Goal: Task Accomplishment & Management: Manage account settings

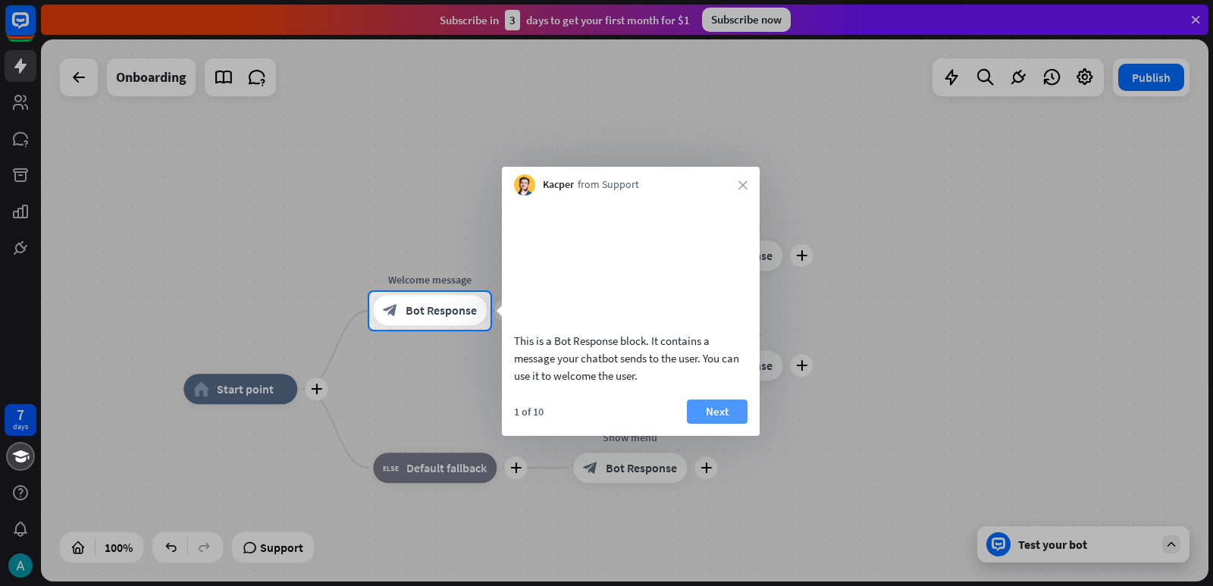
click at [706, 424] on button "Next" at bounding box center [717, 412] width 61 height 24
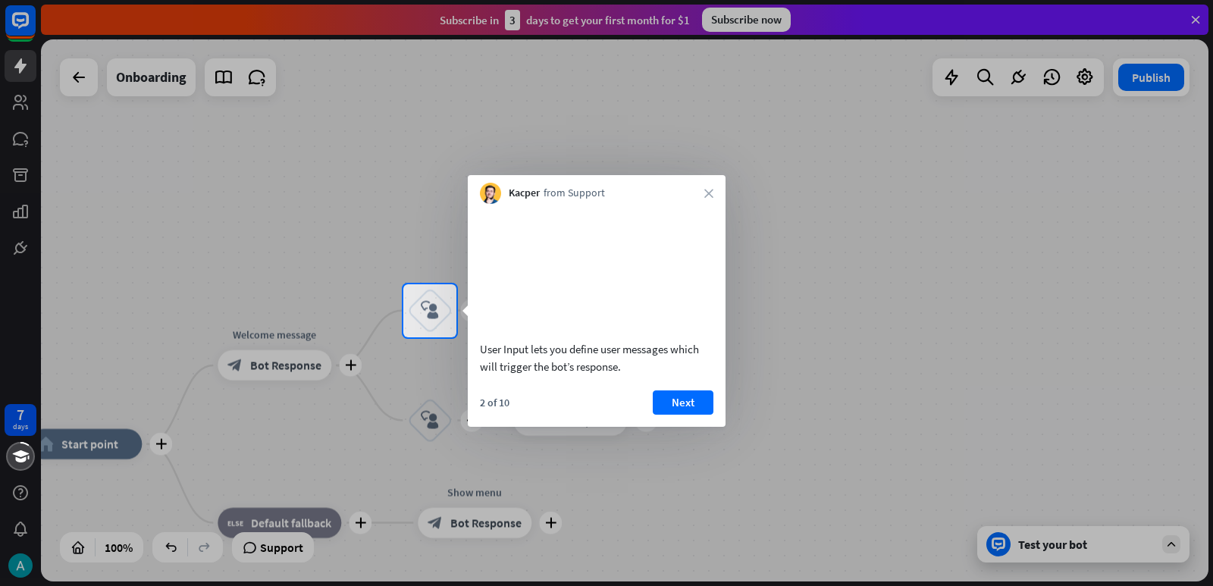
click at [690, 407] on div "User Input lets you define user messages which will trigger the bot’s response.…" at bounding box center [597, 315] width 258 height 223
click at [685, 415] on button "Next" at bounding box center [683, 402] width 61 height 24
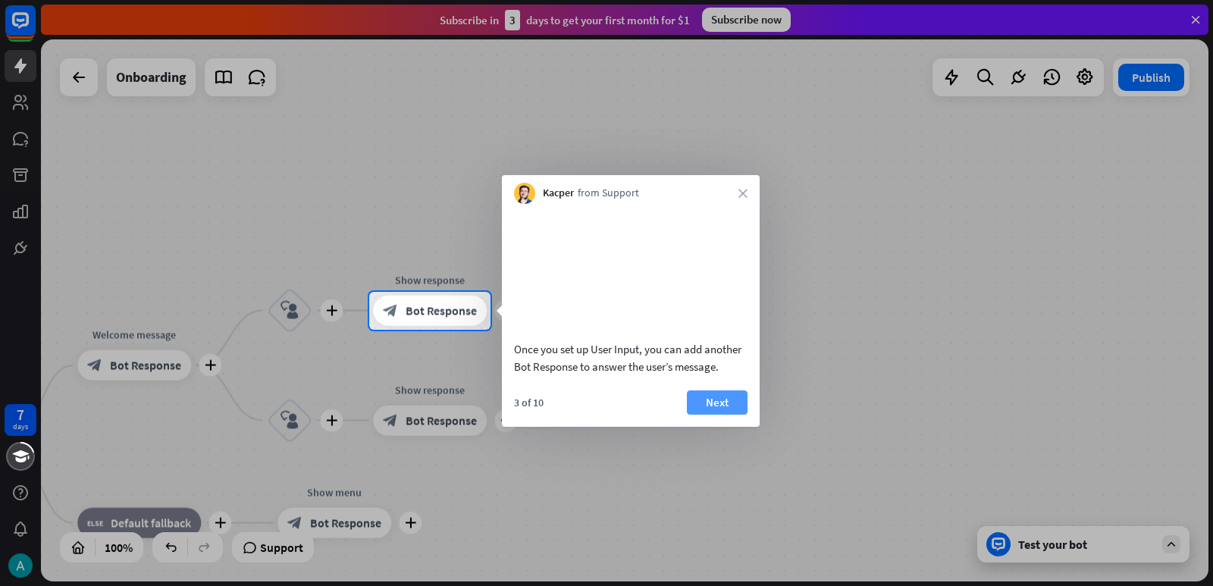
click at [706, 415] on button "Next" at bounding box center [717, 402] width 61 height 24
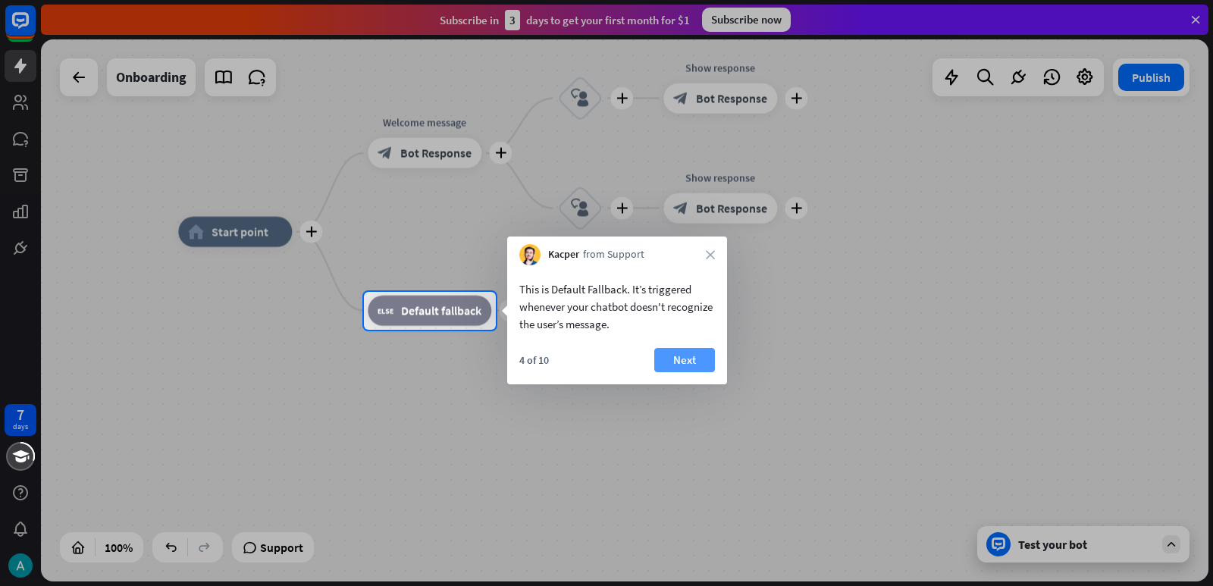
click at [691, 363] on button "Next" at bounding box center [684, 360] width 61 height 24
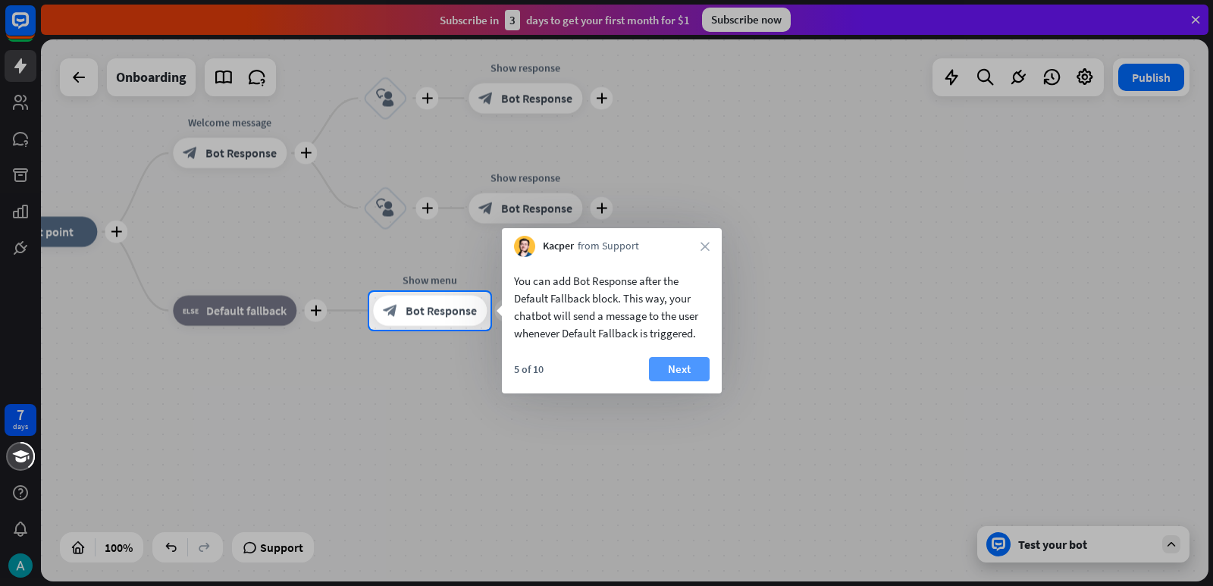
click at [683, 368] on button "Next" at bounding box center [679, 369] width 61 height 24
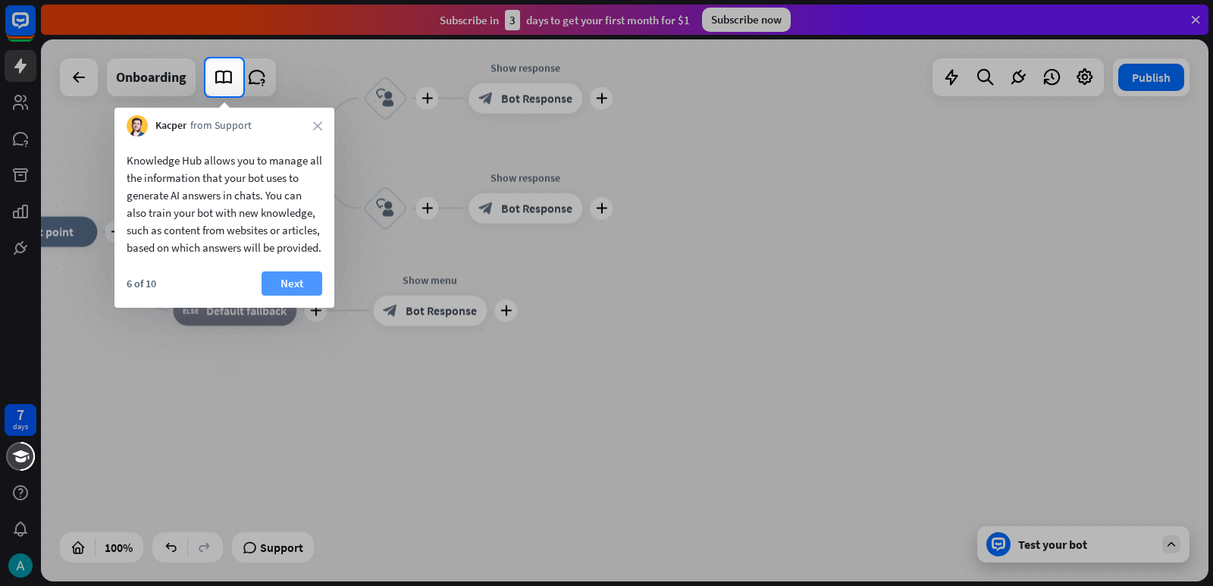
click at [296, 296] on button "Next" at bounding box center [292, 283] width 61 height 24
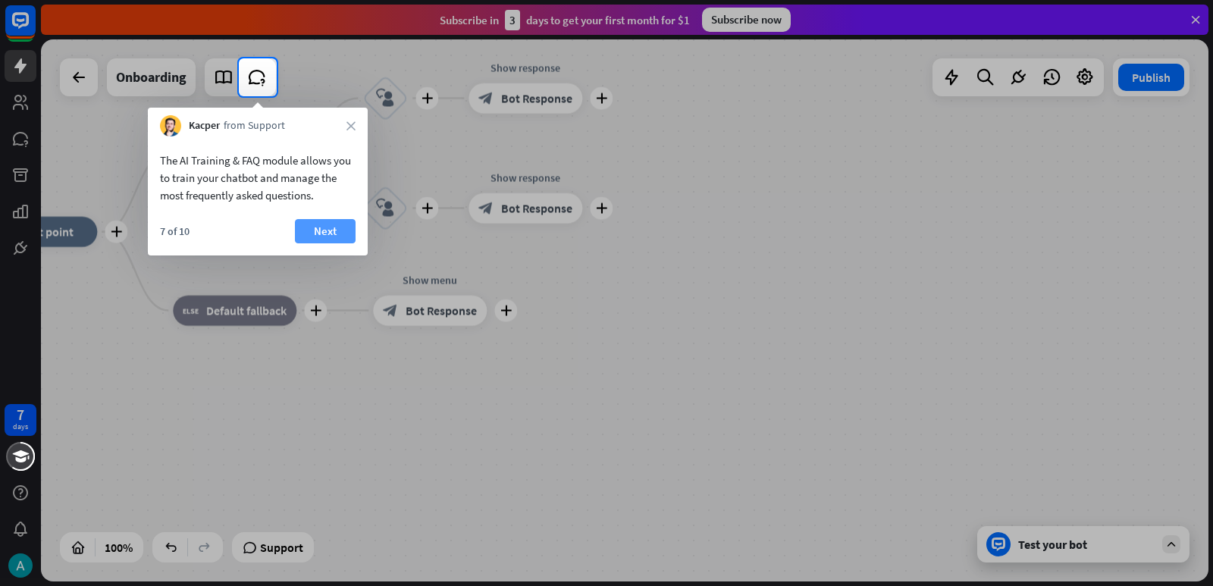
click at [325, 234] on button "Next" at bounding box center [325, 231] width 61 height 24
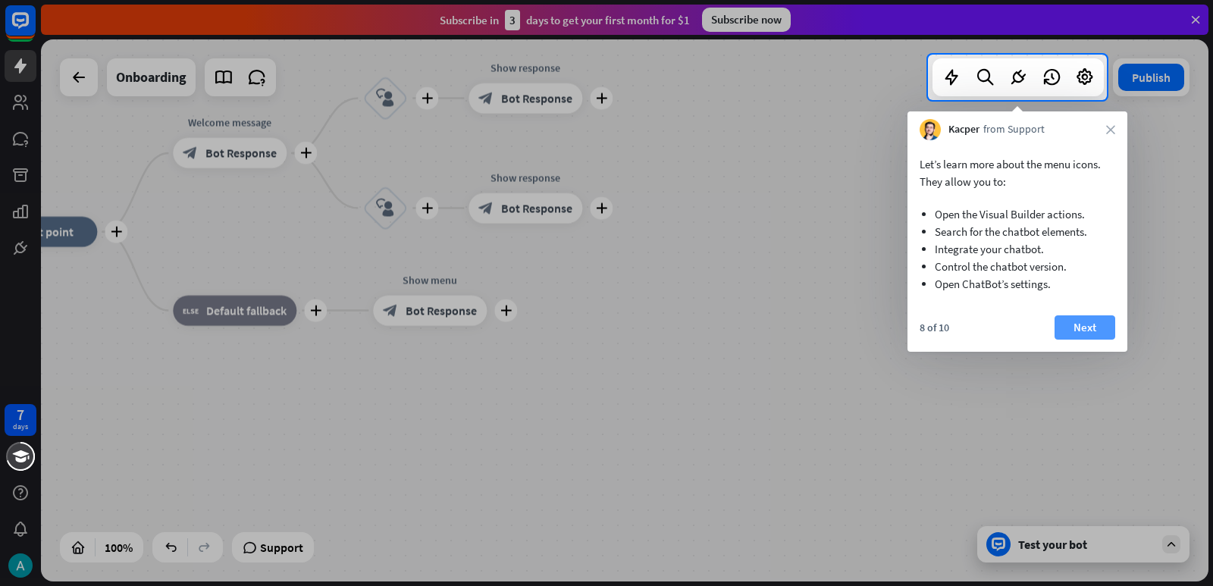
click at [1082, 325] on button "Next" at bounding box center [1085, 327] width 61 height 24
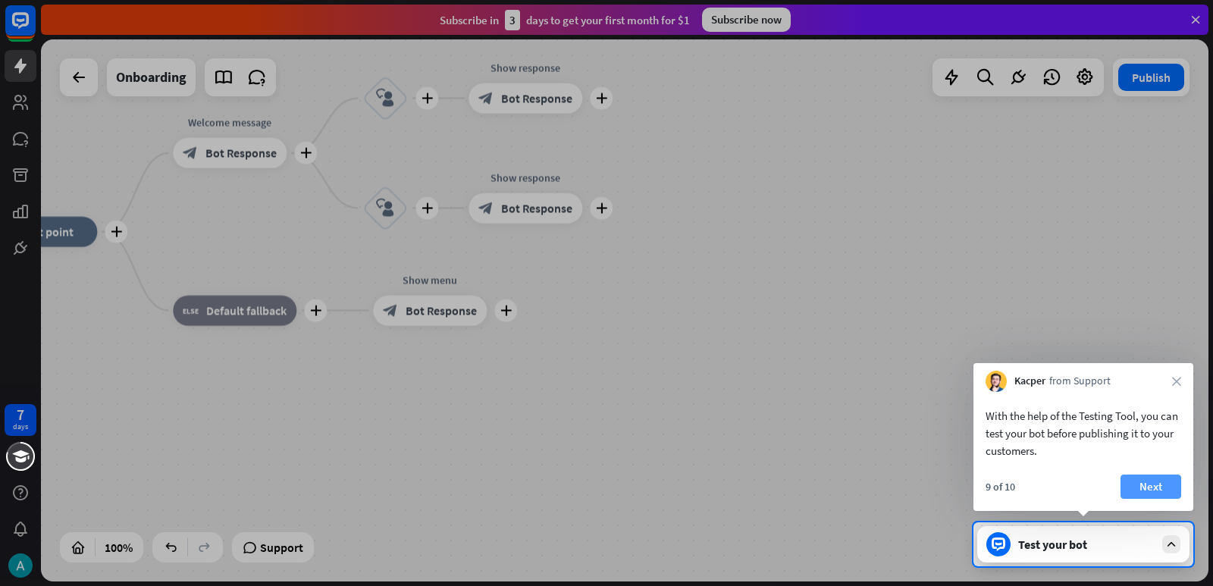
click at [1149, 485] on button "Next" at bounding box center [1151, 487] width 61 height 24
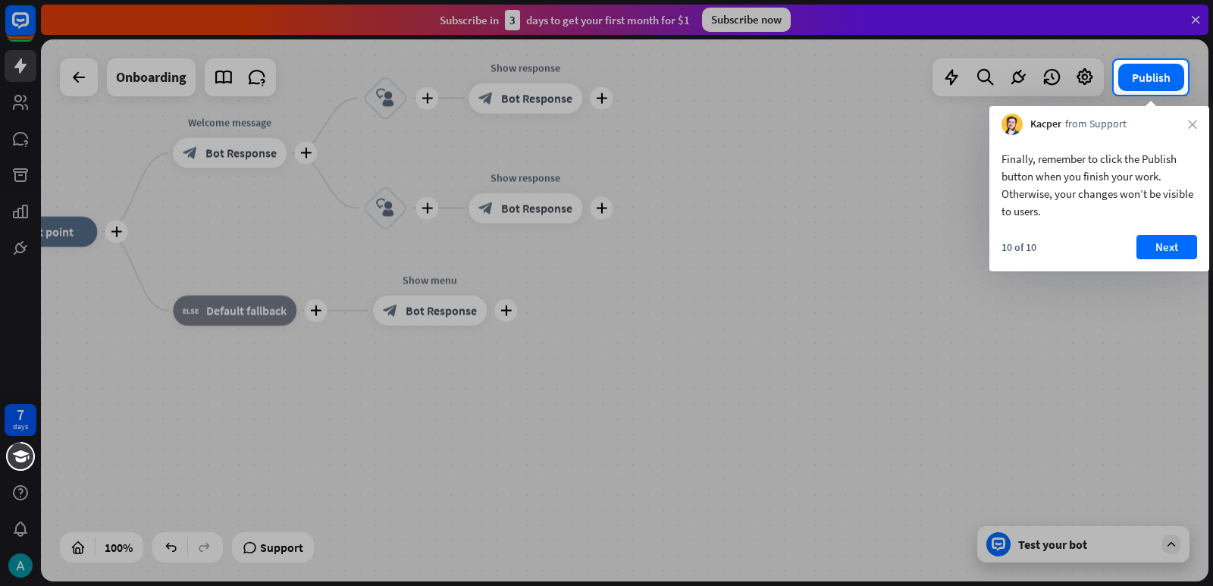
click at [1199, 127] on div "Kacper from Support close" at bounding box center [1099, 120] width 220 height 29
click at [1187, 126] on div "Kacper from Support close" at bounding box center [1099, 120] width 220 height 29
click at [1152, 243] on button "Next" at bounding box center [1167, 247] width 61 height 24
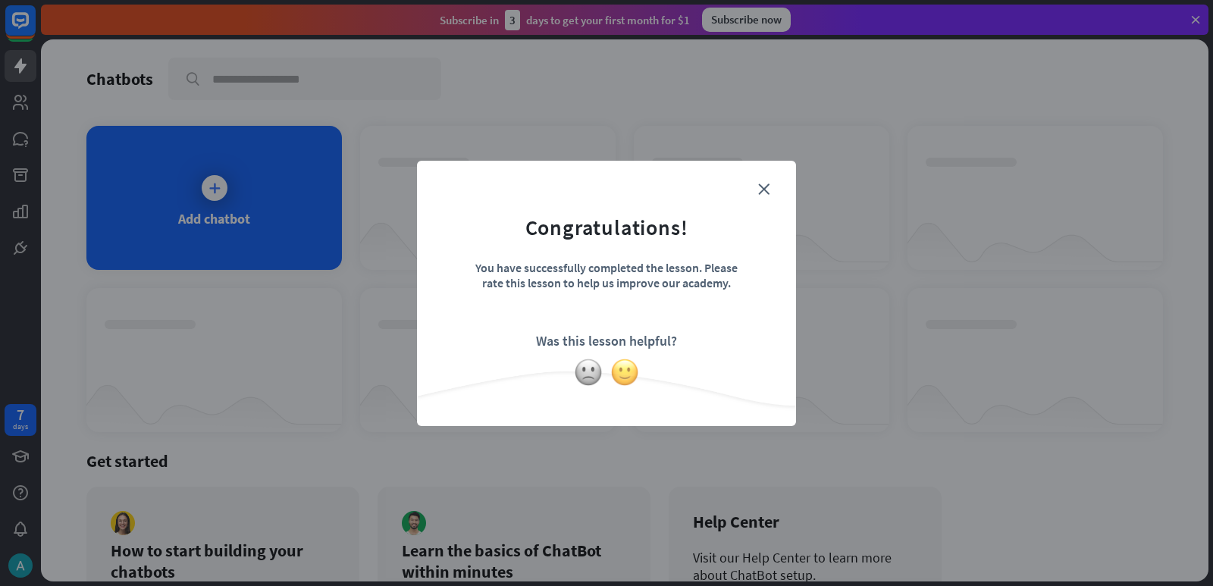
click at [624, 371] on img at bounding box center [624, 372] width 29 height 29
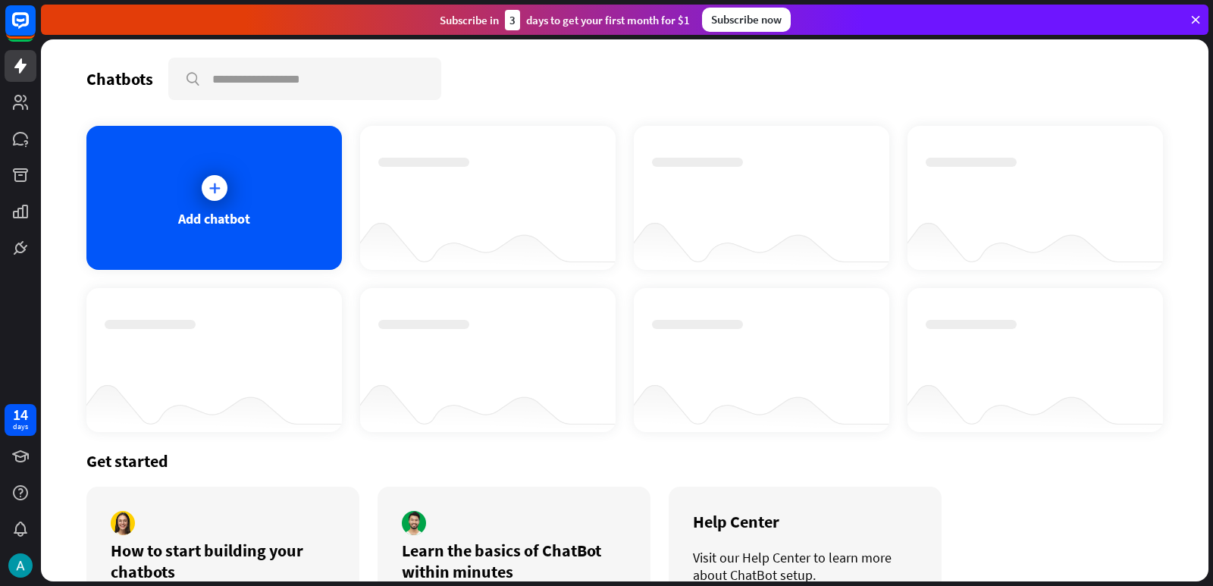
click at [1196, 20] on icon at bounding box center [1196, 20] width 14 height 14
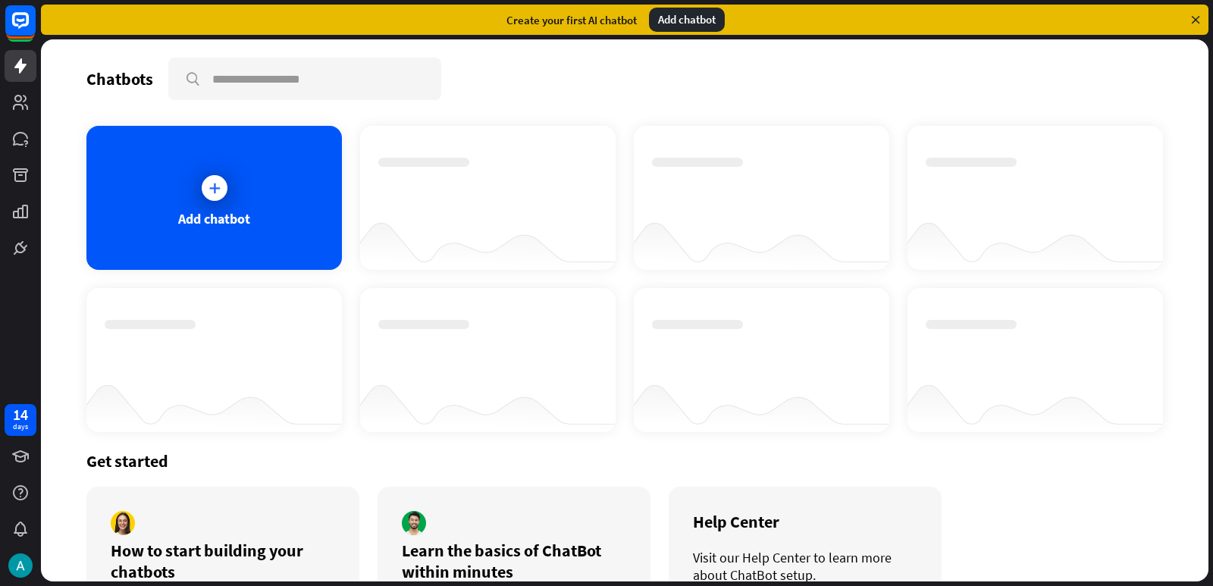
click at [1200, 15] on icon at bounding box center [1196, 20] width 14 height 14
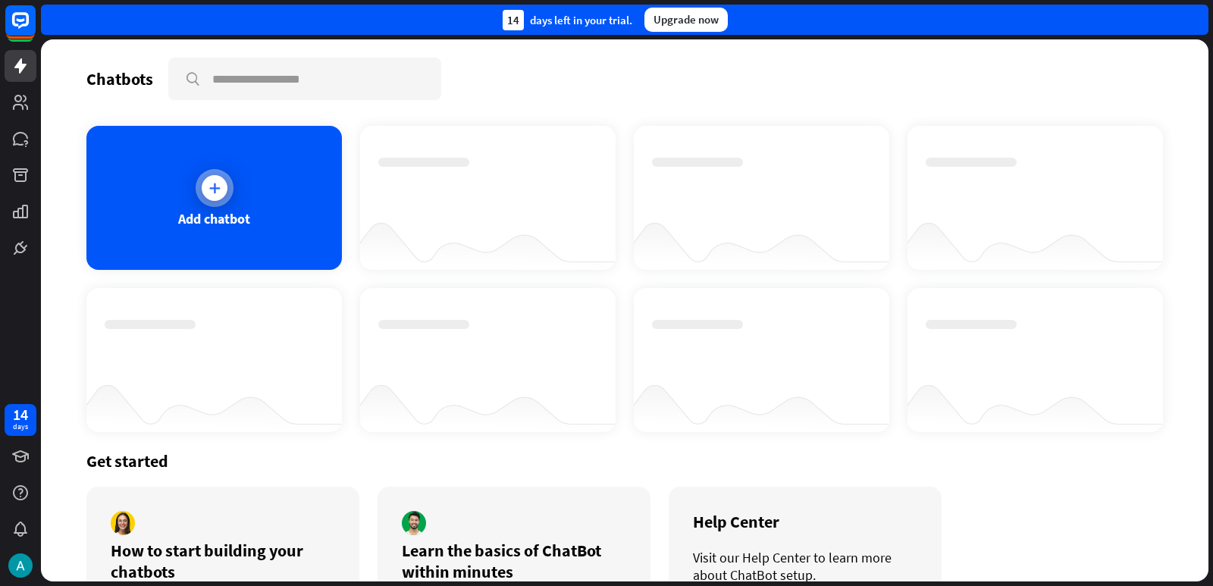
click at [210, 174] on div at bounding box center [215, 188] width 38 height 38
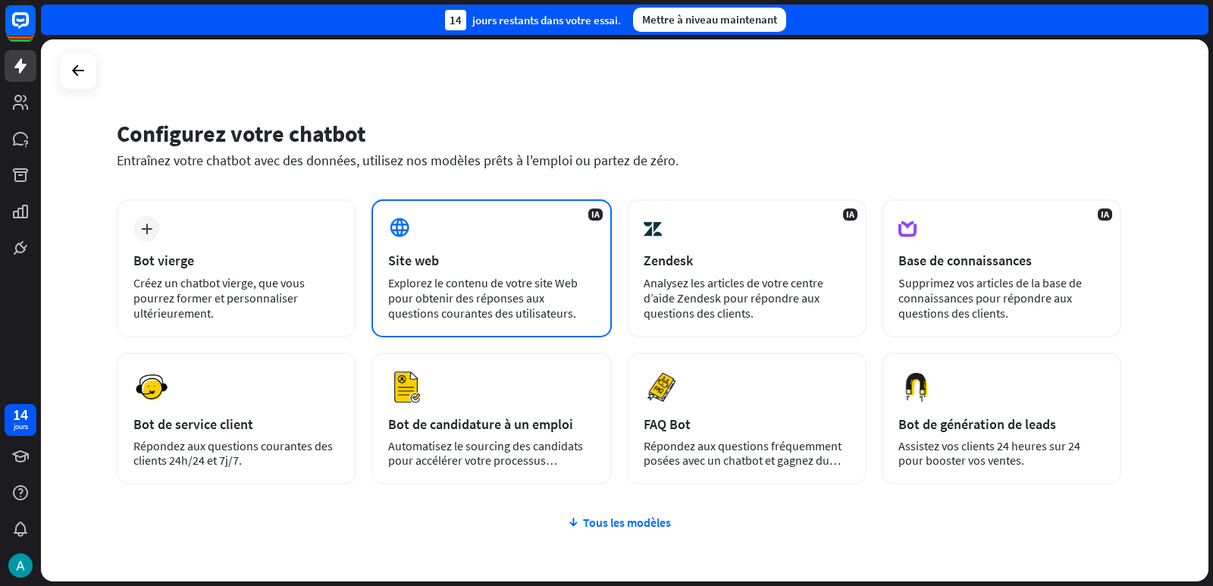
scroll to position [85, 0]
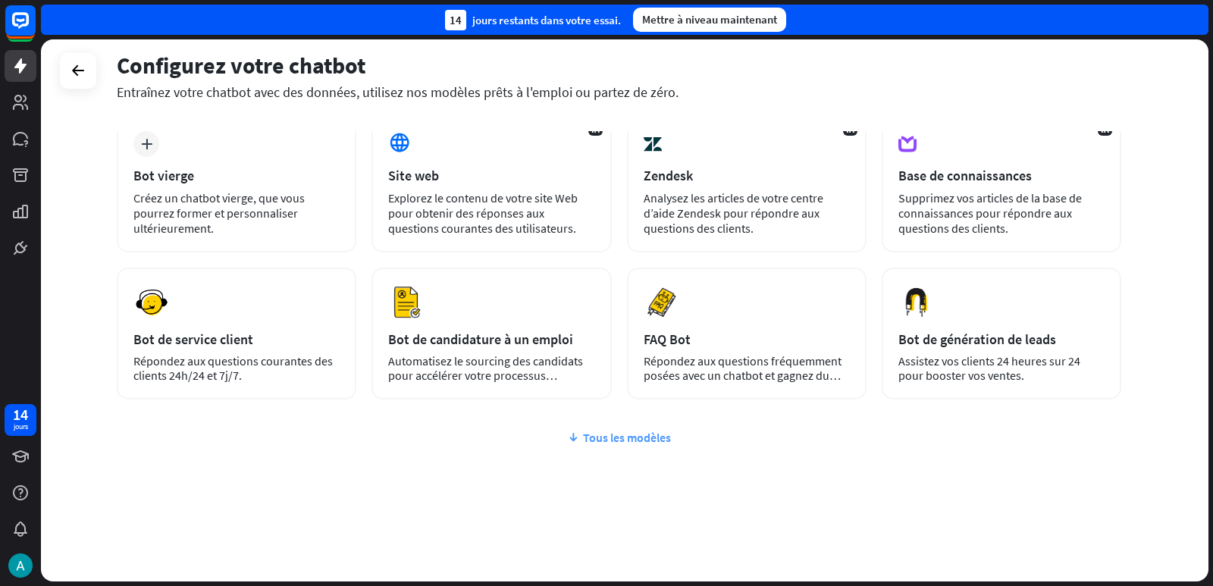
click at [616, 434] on font "Tous les modèles" at bounding box center [627, 437] width 88 height 15
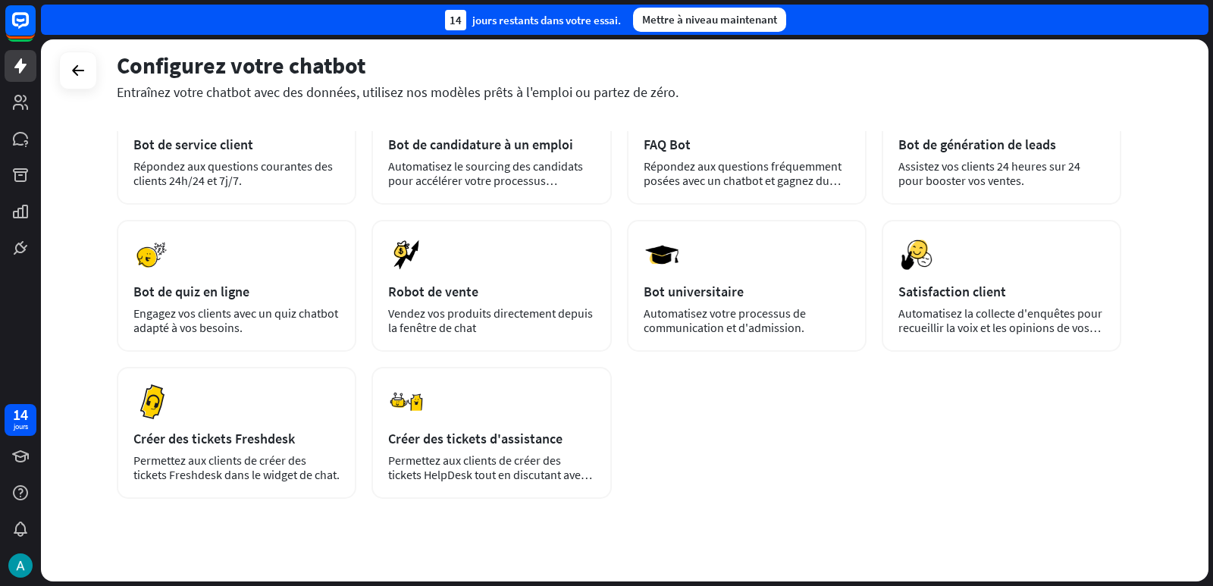
scroll to position [303, 0]
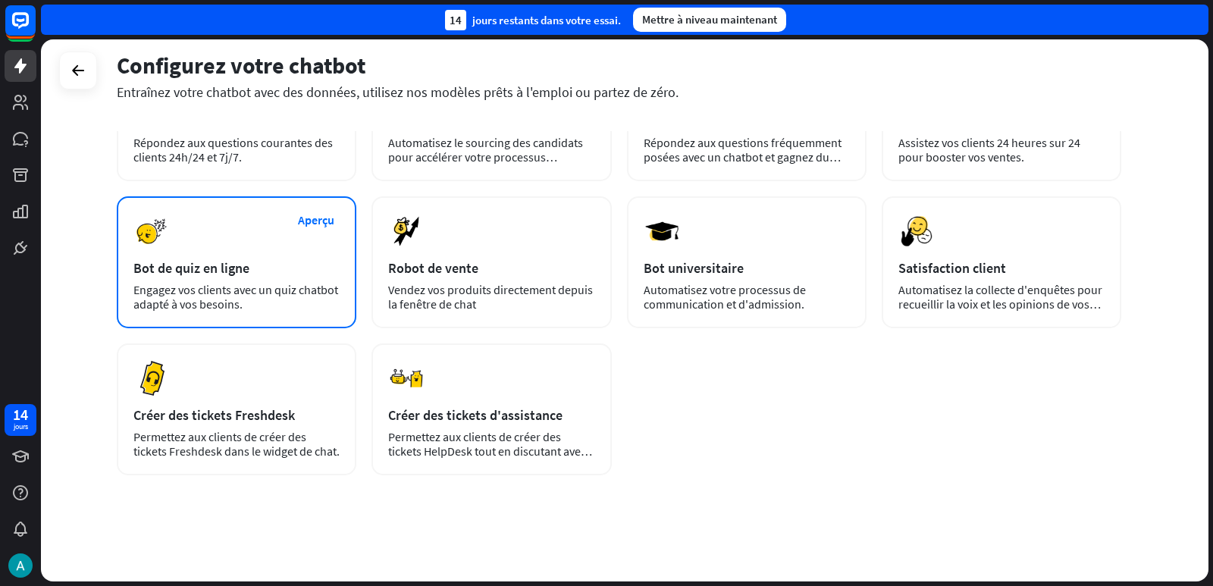
click at [213, 257] on div "Aperçu Bot de quiz en ligne Engagez vos clients avec un quiz chatbot adapté à v…" at bounding box center [237, 262] width 240 height 132
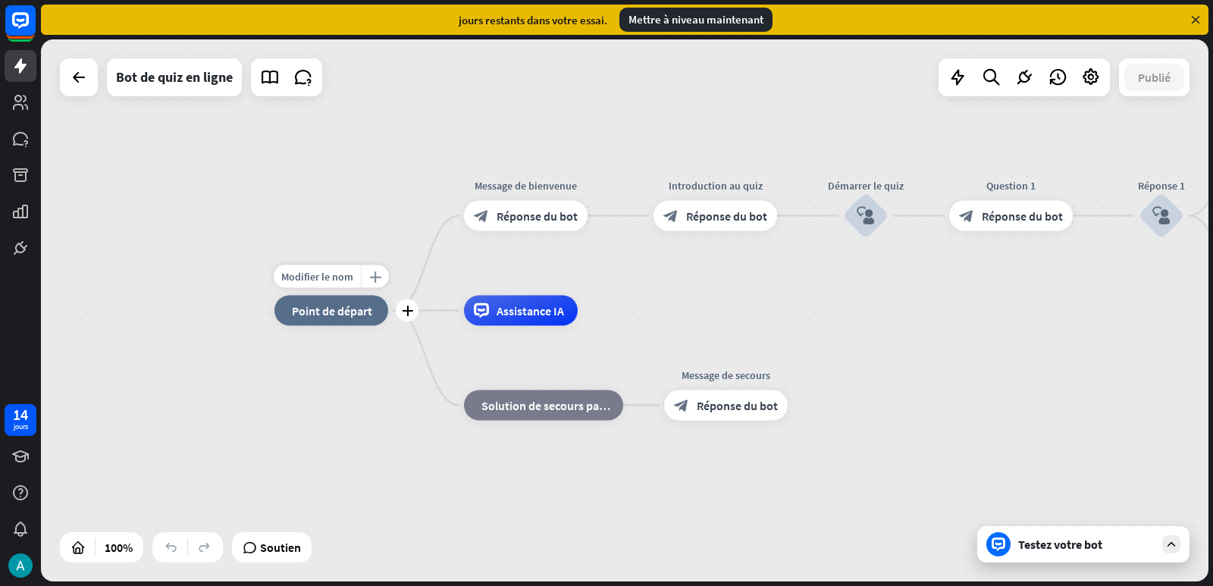
click at [376, 277] on font "plus_jaune" at bounding box center [375, 276] width 12 height 11
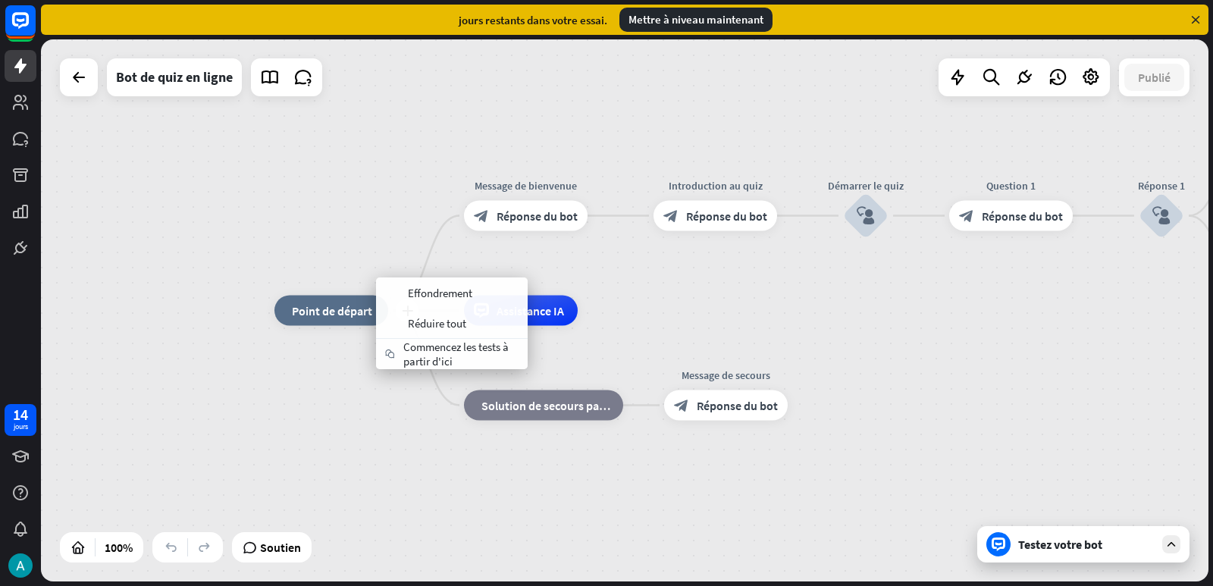
click at [337, 310] on font "Point de départ" at bounding box center [332, 310] width 80 height 15
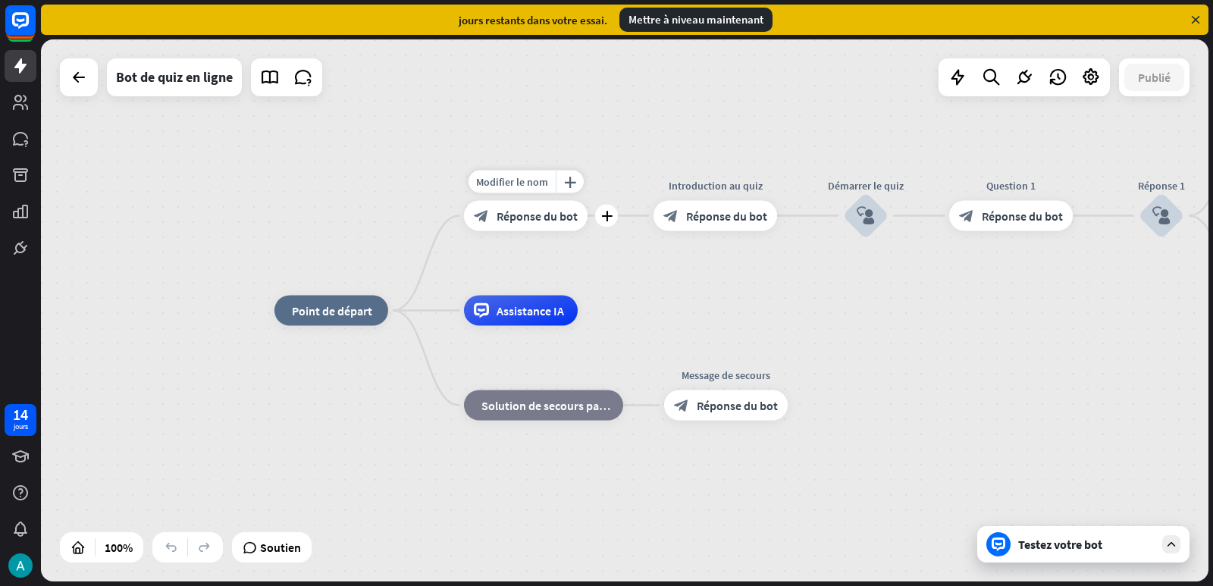
click at [522, 211] on font "Réponse du bot" at bounding box center [537, 216] width 81 height 15
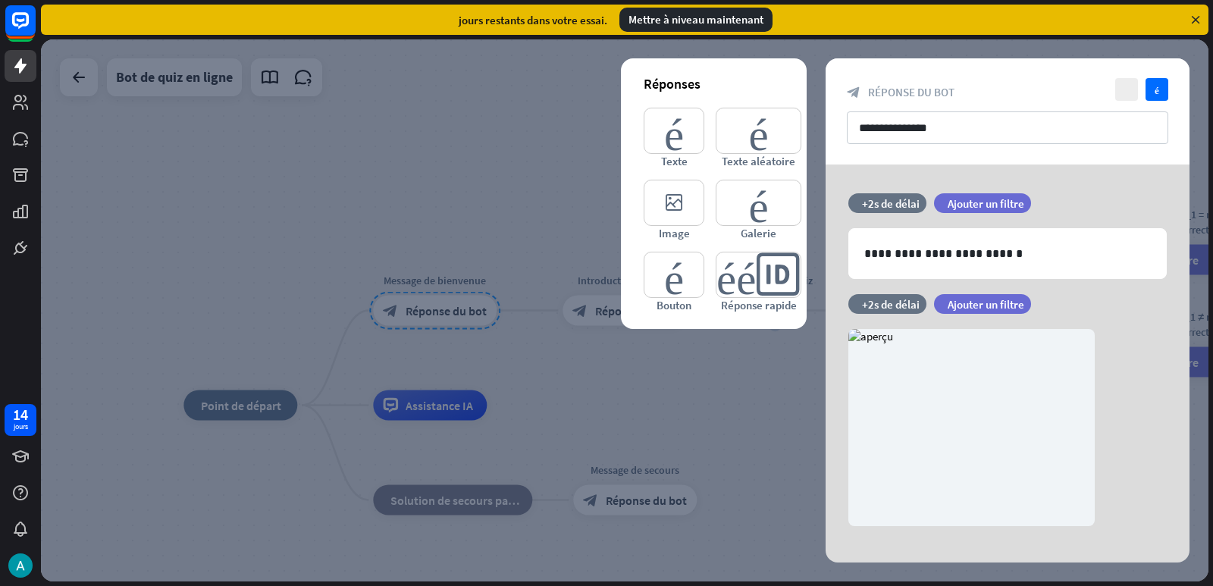
click at [518, 191] on div at bounding box center [625, 310] width 1168 height 542
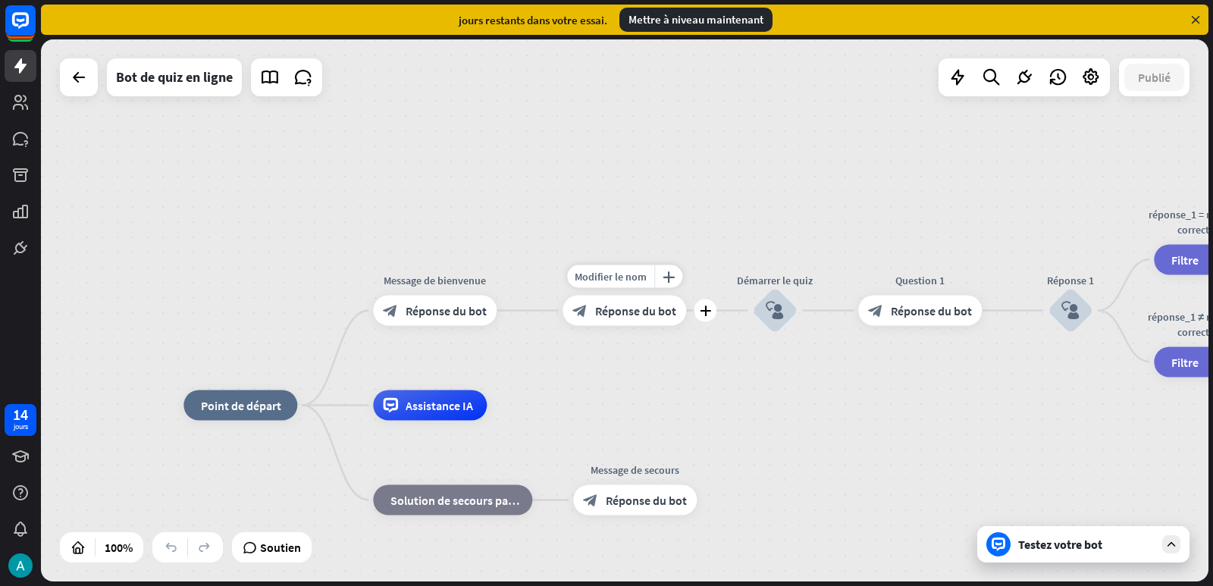
click at [616, 312] on font "Réponse du bot" at bounding box center [635, 310] width 81 height 15
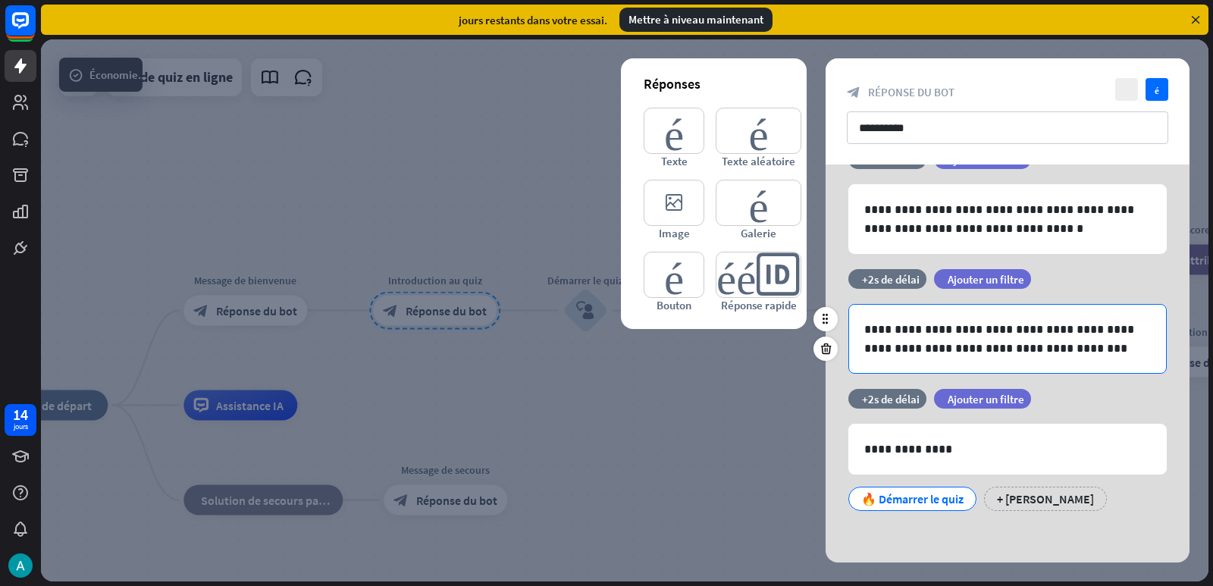
scroll to position [45, 0]
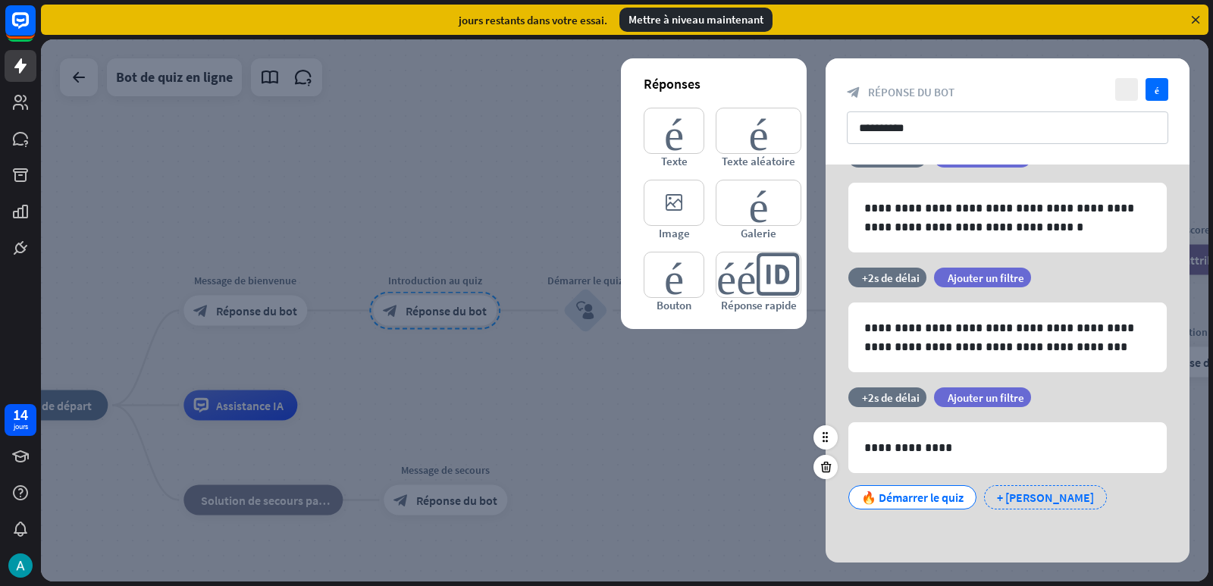
click at [1010, 507] on div "+ [PERSON_NAME]" at bounding box center [1045, 497] width 123 height 24
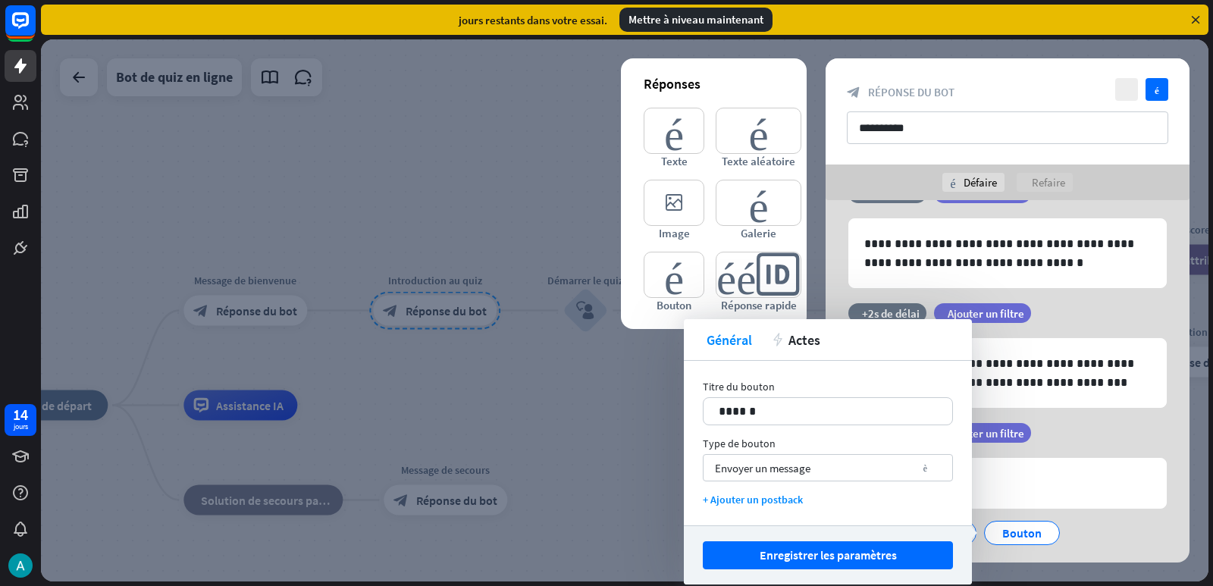
click at [1094, 531] on div "🔥 Démarrer le quiz [GEOGRAPHIC_DATA] + Bouton Ajouter" at bounding box center [1004, 545] width 318 height 64
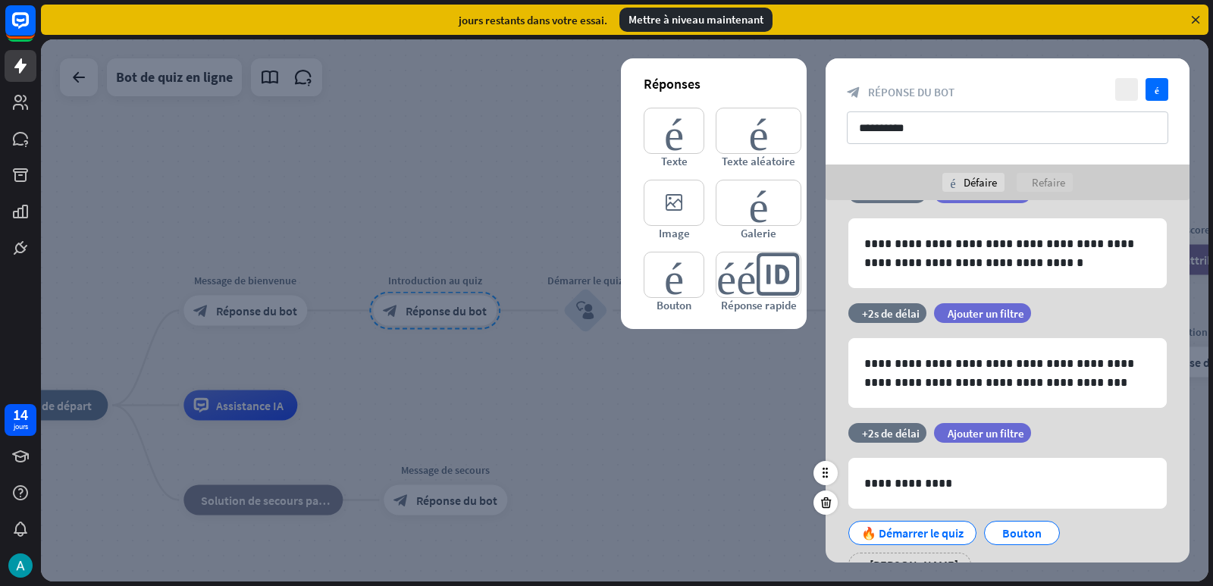
click at [1094, 531] on div "🔥 Démarrer le quiz [GEOGRAPHIC_DATA] + Bouton Ajouter" at bounding box center [1004, 545] width 318 height 64
click at [761, 523] on div at bounding box center [625, 310] width 1168 height 542
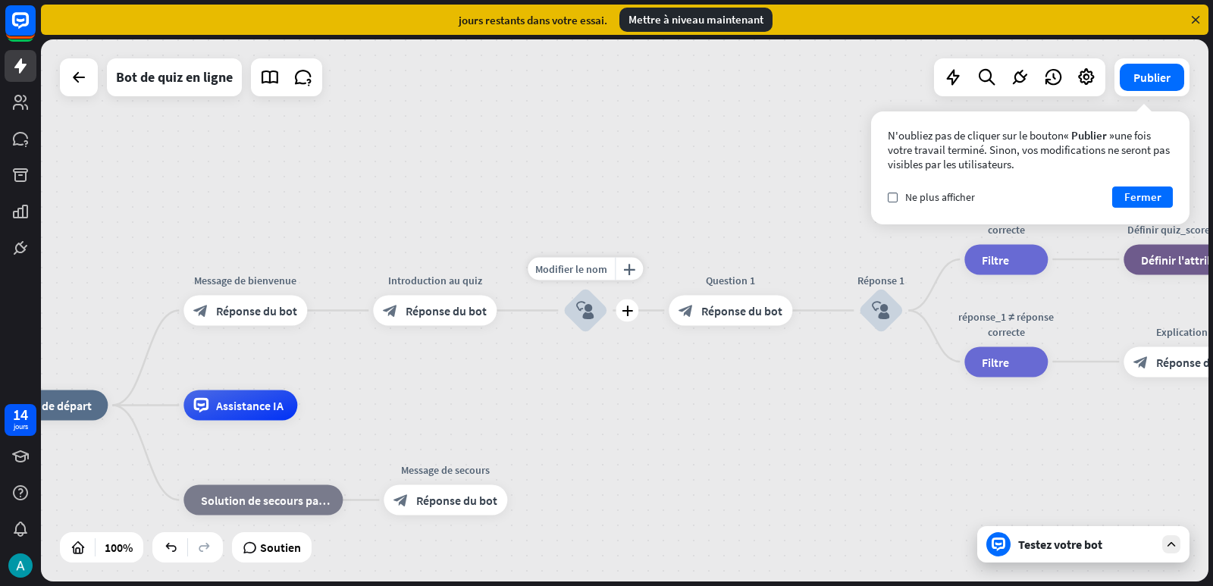
click at [588, 308] on font "block_user_input" at bounding box center [585, 310] width 18 height 19
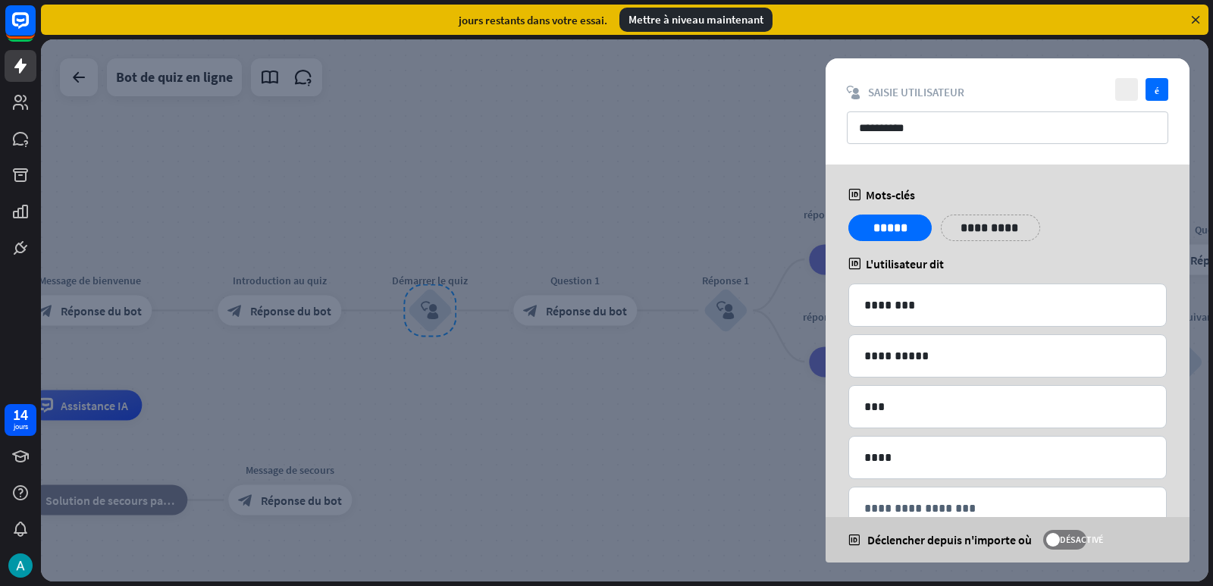
click at [722, 479] on div at bounding box center [625, 310] width 1168 height 542
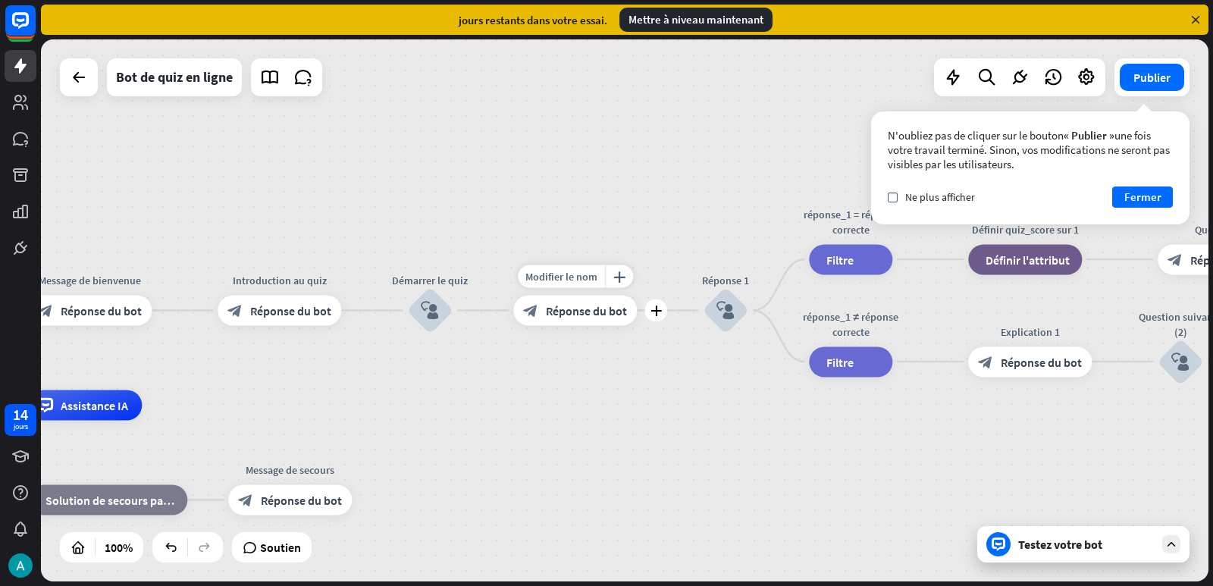
click at [599, 308] on font "Réponse du bot" at bounding box center [586, 310] width 81 height 15
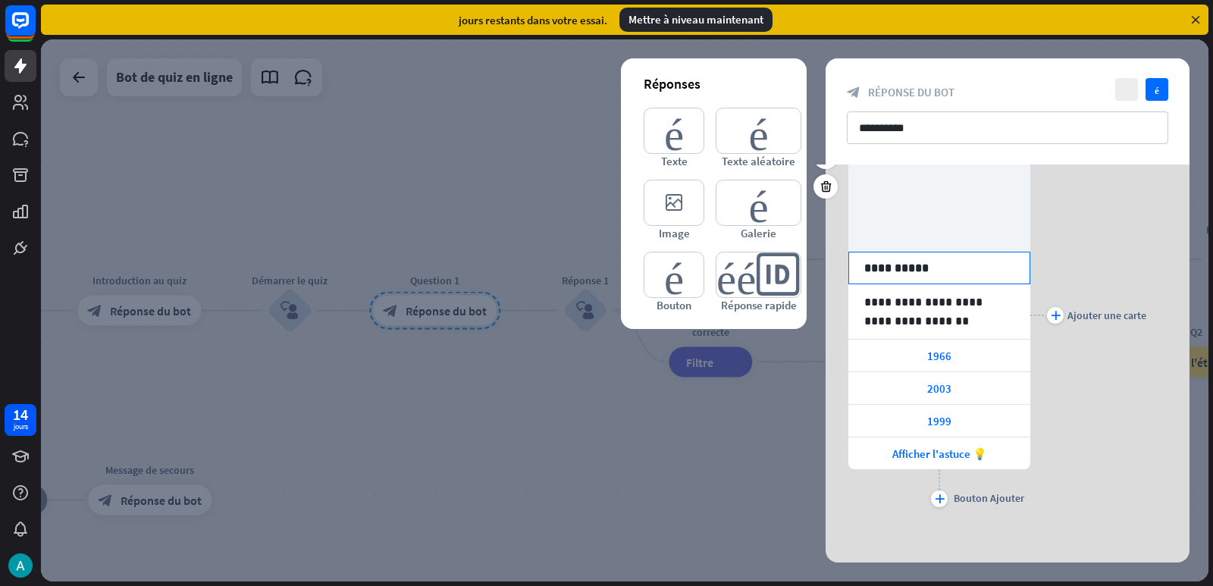
scroll to position [88, 0]
drag, startPoint x: 899, startPoint y: 347, endPoint x: 848, endPoint y: 416, distance: 85.7
click at [893, 358] on div "1966" at bounding box center [939, 354] width 182 height 32
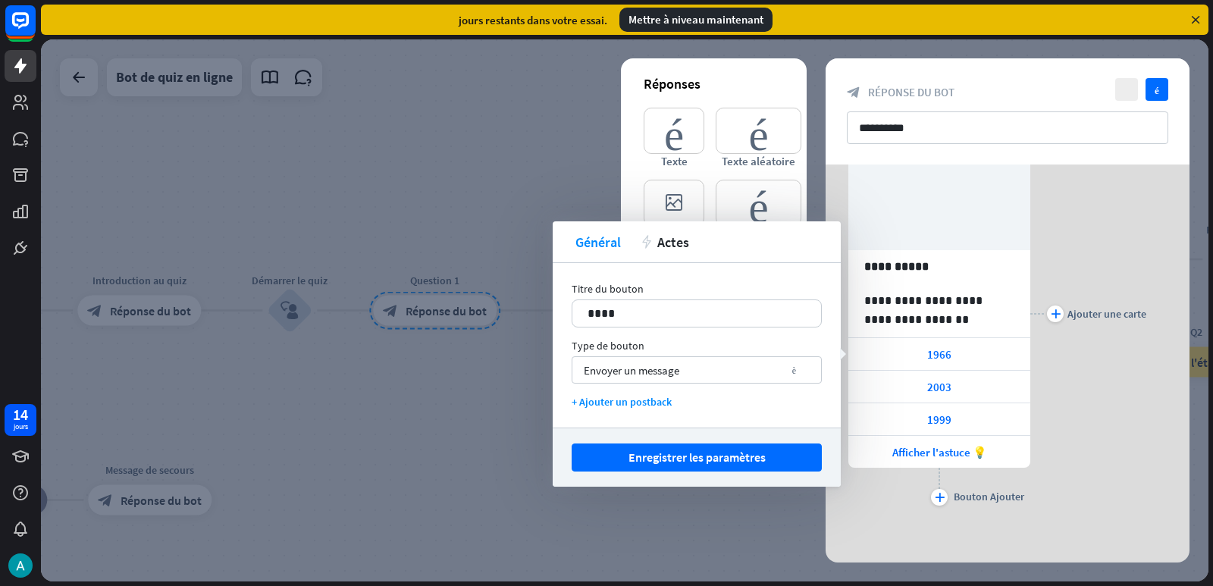
click at [801, 506] on div at bounding box center [625, 310] width 1168 height 542
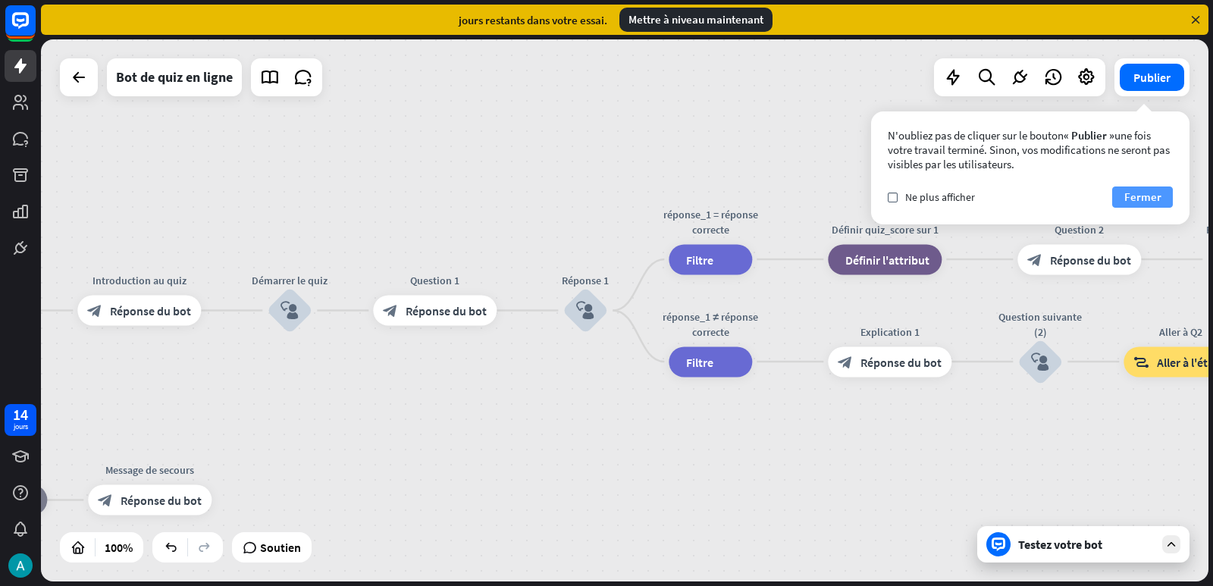
click at [1132, 200] on font "Fermer" at bounding box center [1142, 197] width 37 height 14
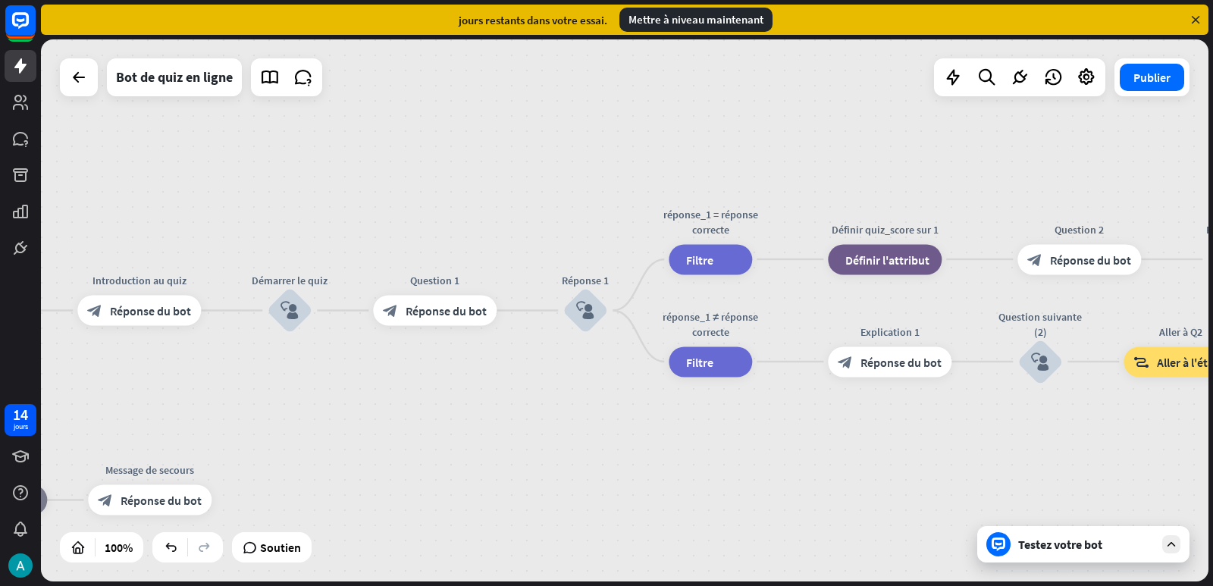
click at [1193, 19] on icon at bounding box center [1196, 20] width 14 height 14
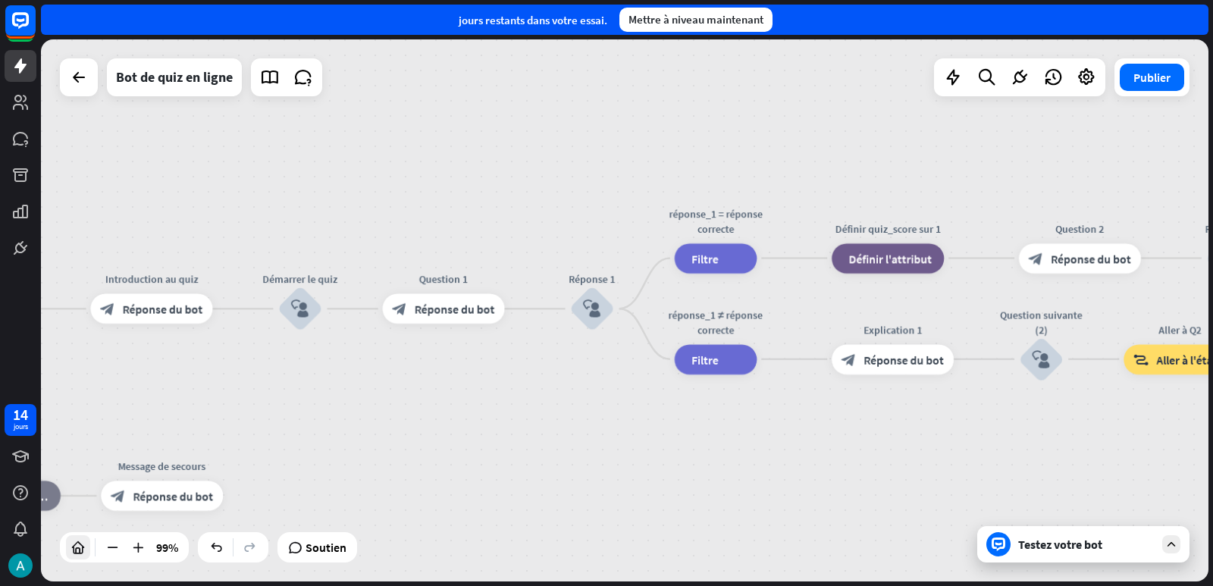
click at [77, 551] on icon at bounding box center [78, 547] width 15 height 15
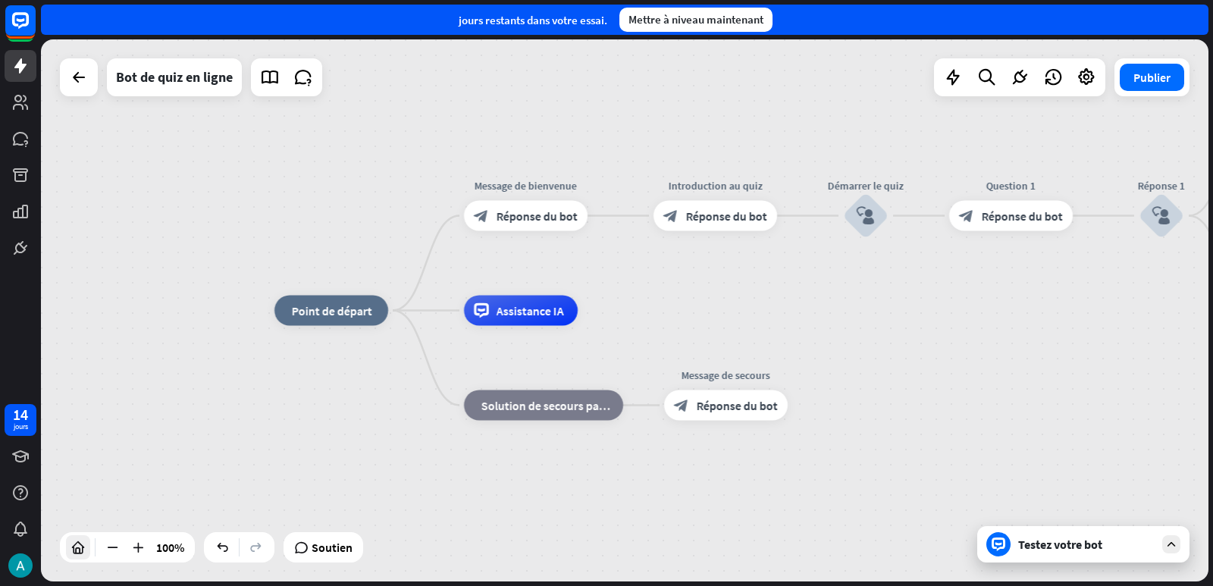
click at [77, 551] on icon at bounding box center [78, 547] width 15 height 15
click at [16, 73] on icon at bounding box center [20, 66] width 18 height 18
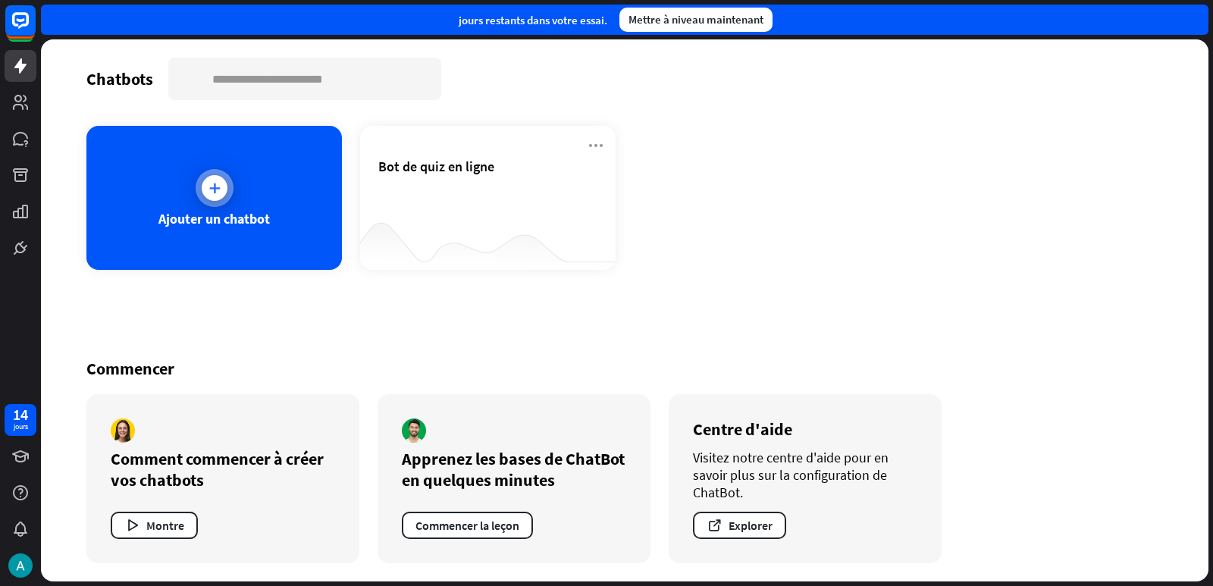
click at [202, 193] on div at bounding box center [215, 188] width 38 height 38
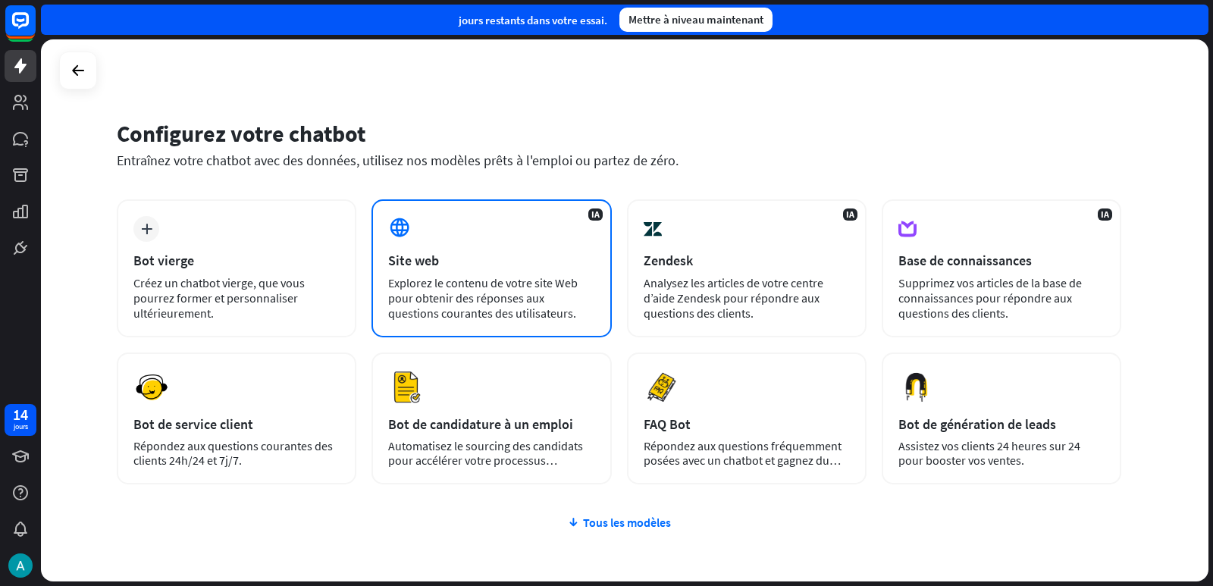
click at [469, 271] on div "IA Site web Explorez le contenu de votre site Web pour obtenir des réponses aux…" at bounding box center [492, 268] width 240 height 138
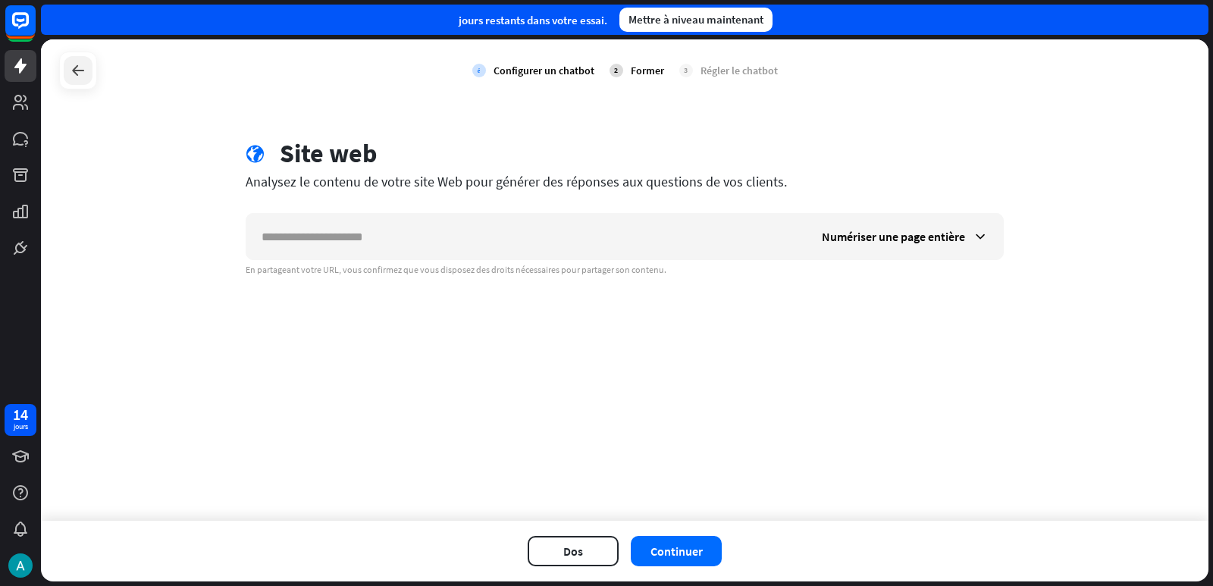
click at [76, 72] on icon at bounding box center [78, 70] width 18 height 18
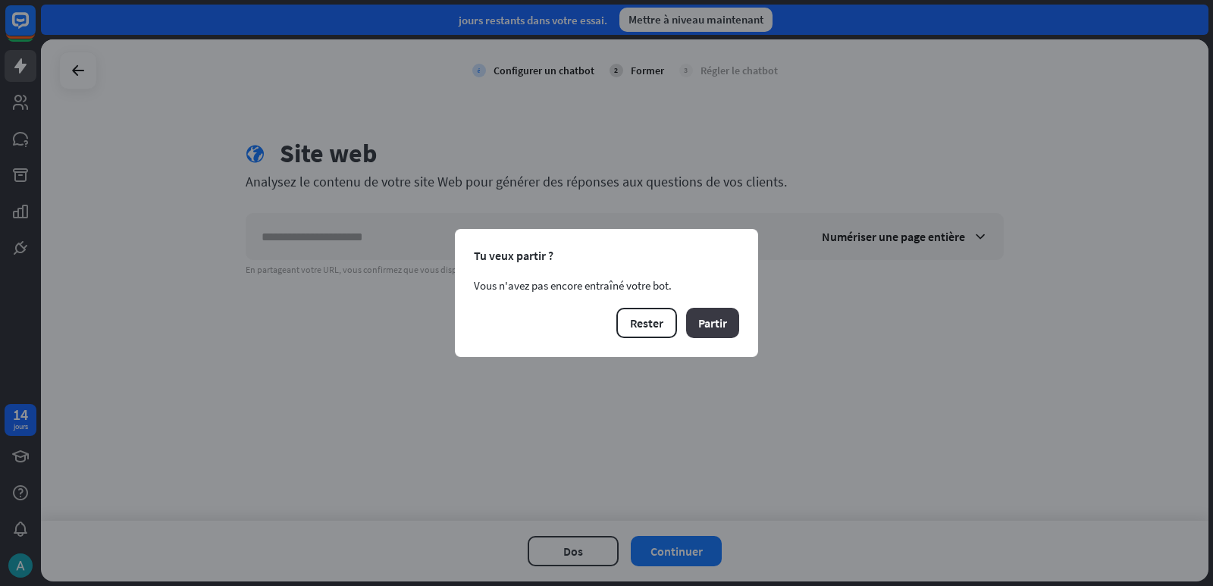
click at [718, 325] on font "Partir" at bounding box center [712, 322] width 29 height 15
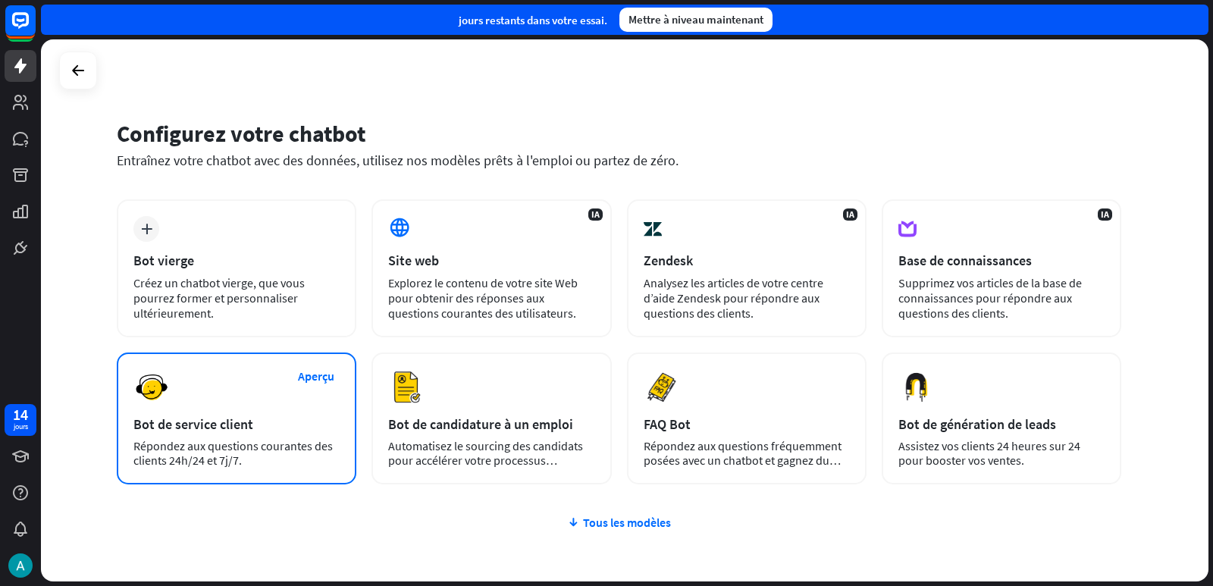
click at [224, 412] on div "Aperçu Bot de service client Répondez aux questions courantes des clients 24h/2…" at bounding box center [237, 419] width 240 height 132
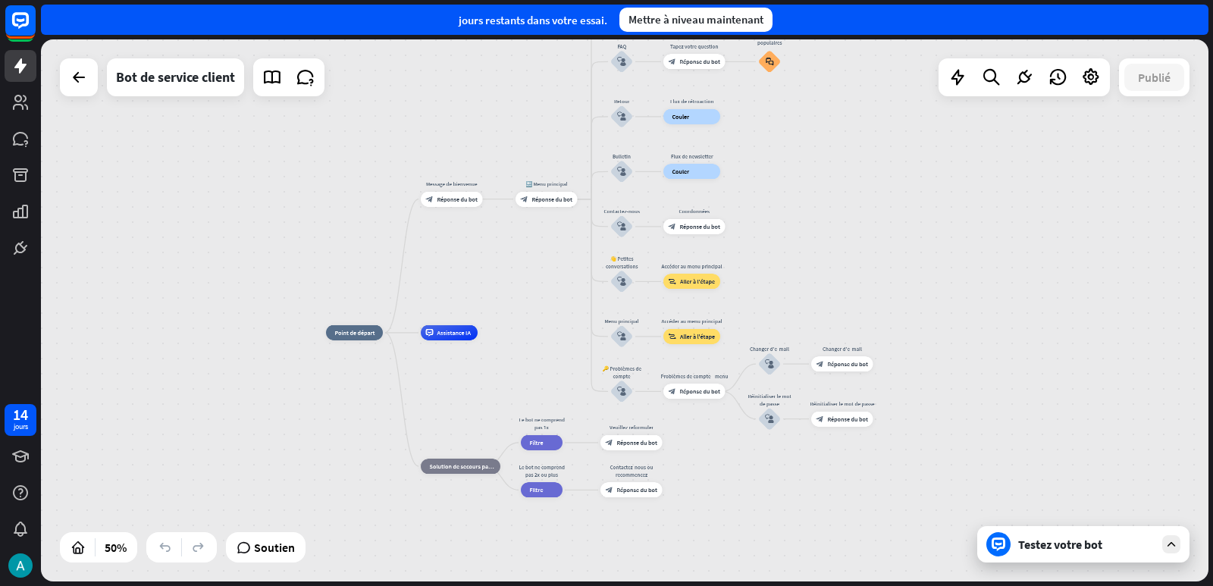
drag, startPoint x: 372, startPoint y: 160, endPoint x: 383, endPoint y: 148, distance: 16.1
click at [383, 148] on div "maison_2 Point de départ Message de bienvenue block_bot_response Réponse du bot…" at bounding box center [625, 310] width 1168 height 542
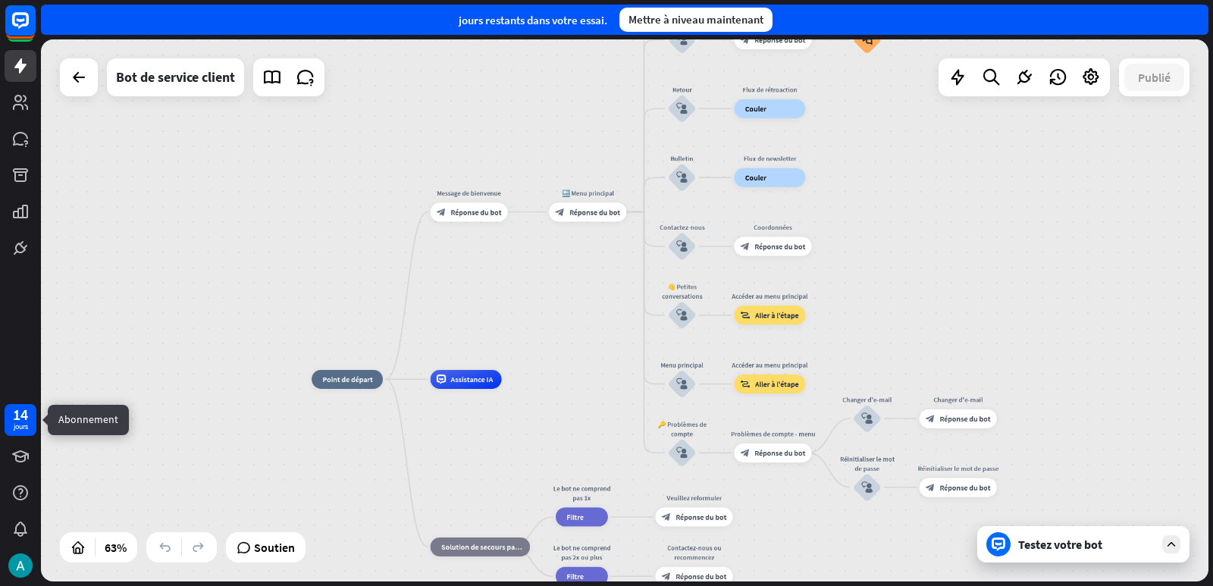
click at [17, 418] on font "14" at bounding box center [20, 414] width 15 height 19
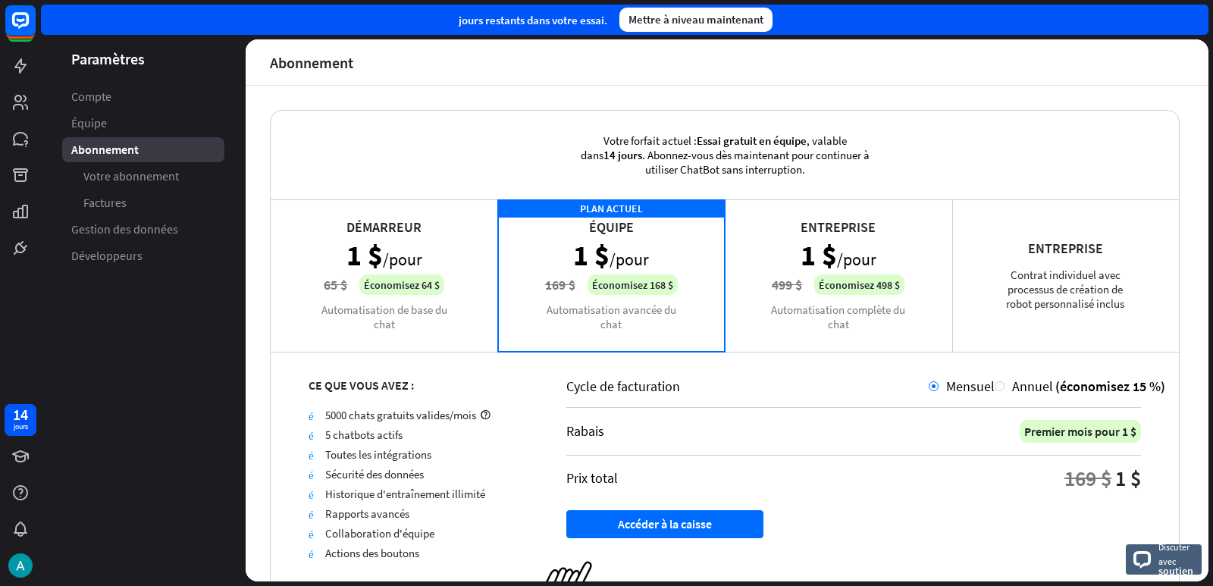
scroll to position [70, 0]
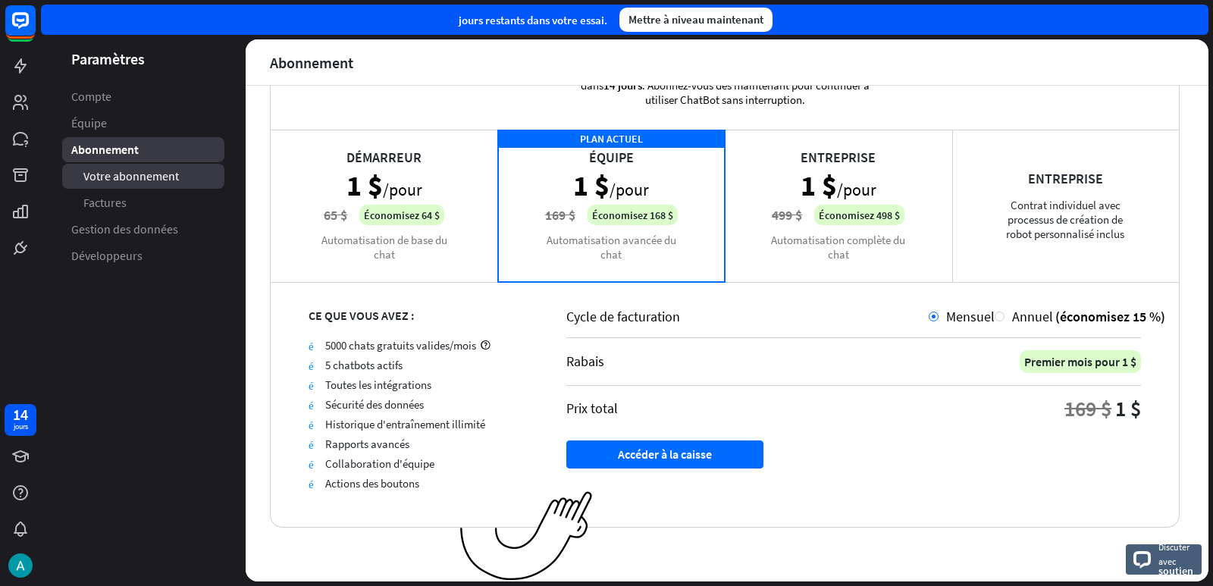
click at [178, 168] on link "Votre abonnement" at bounding box center [143, 176] width 162 height 25
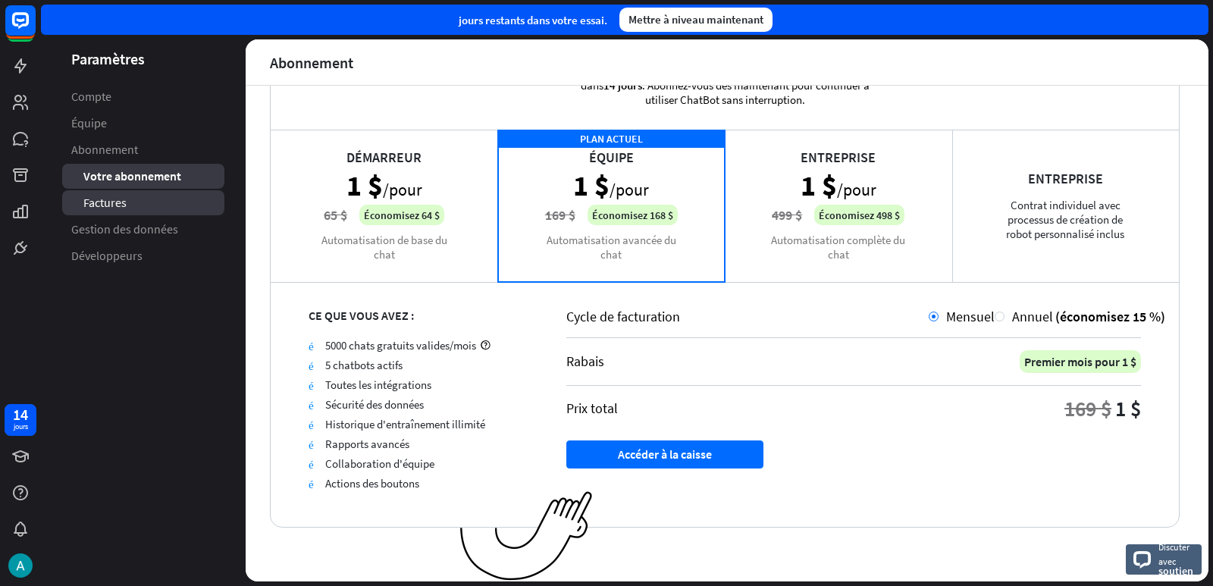
click at [161, 204] on link "Factures" at bounding box center [143, 202] width 162 height 25
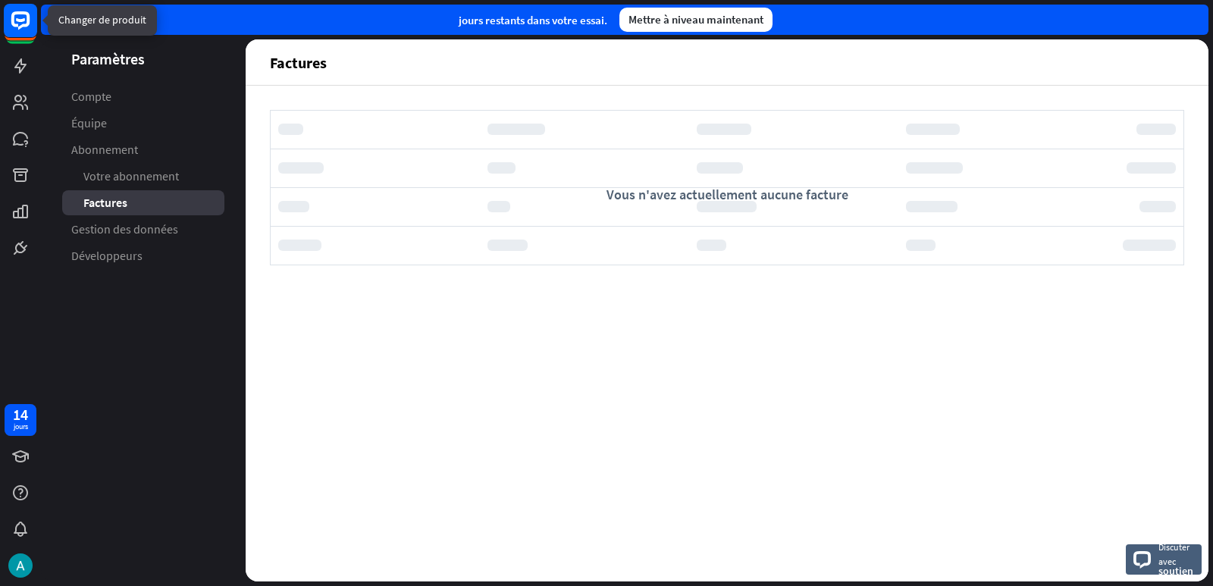
click at [24, 24] on icon at bounding box center [20, 20] width 18 height 18
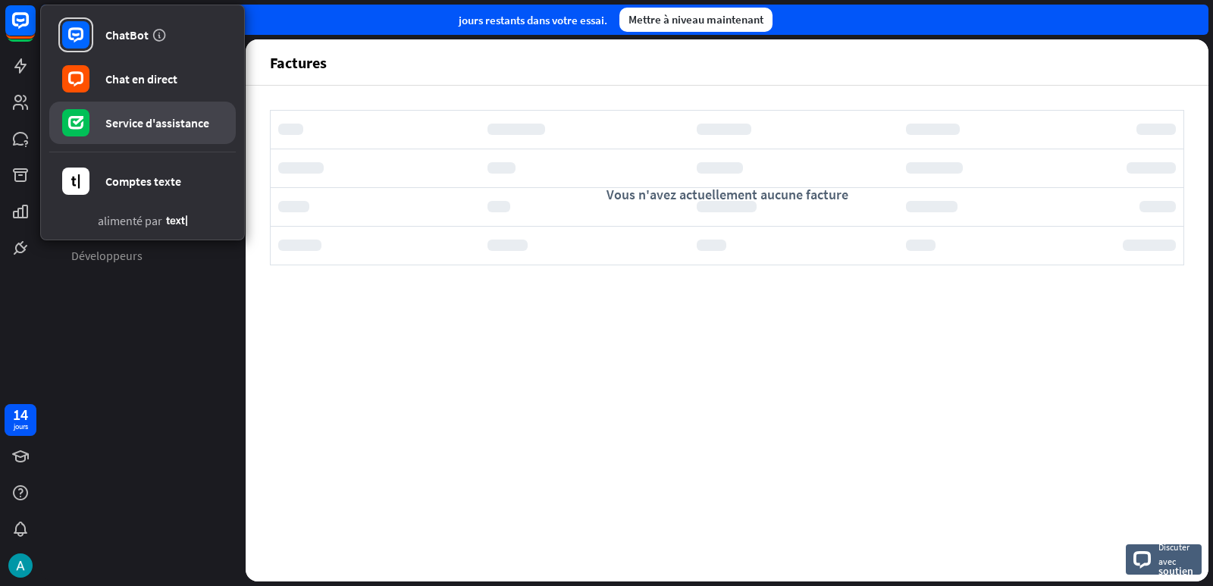
click at [119, 119] on font "Service d'assistance" at bounding box center [157, 122] width 104 height 15
